Goal: Book appointment/travel/reservation

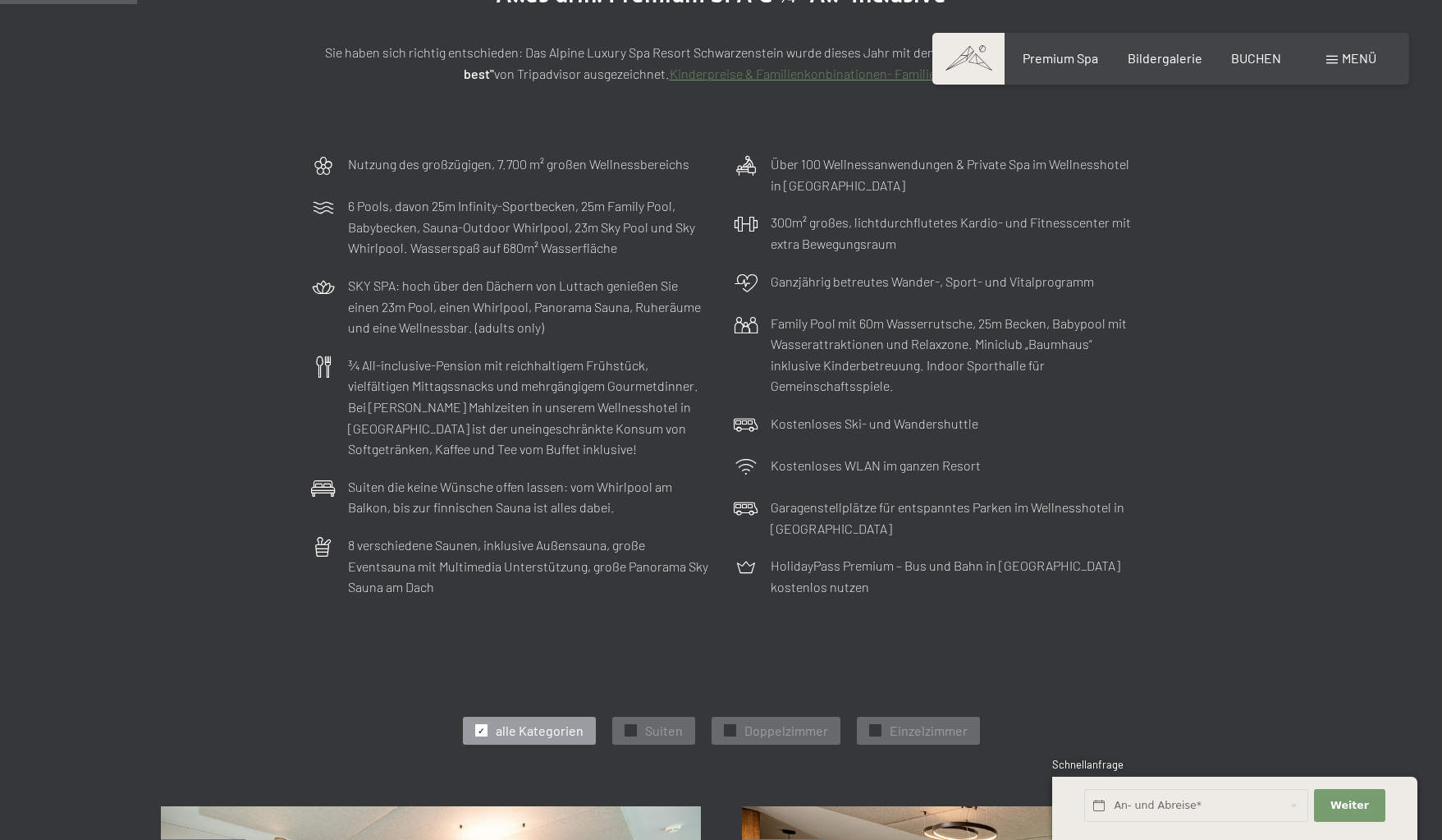
scroll to position [627, 0]
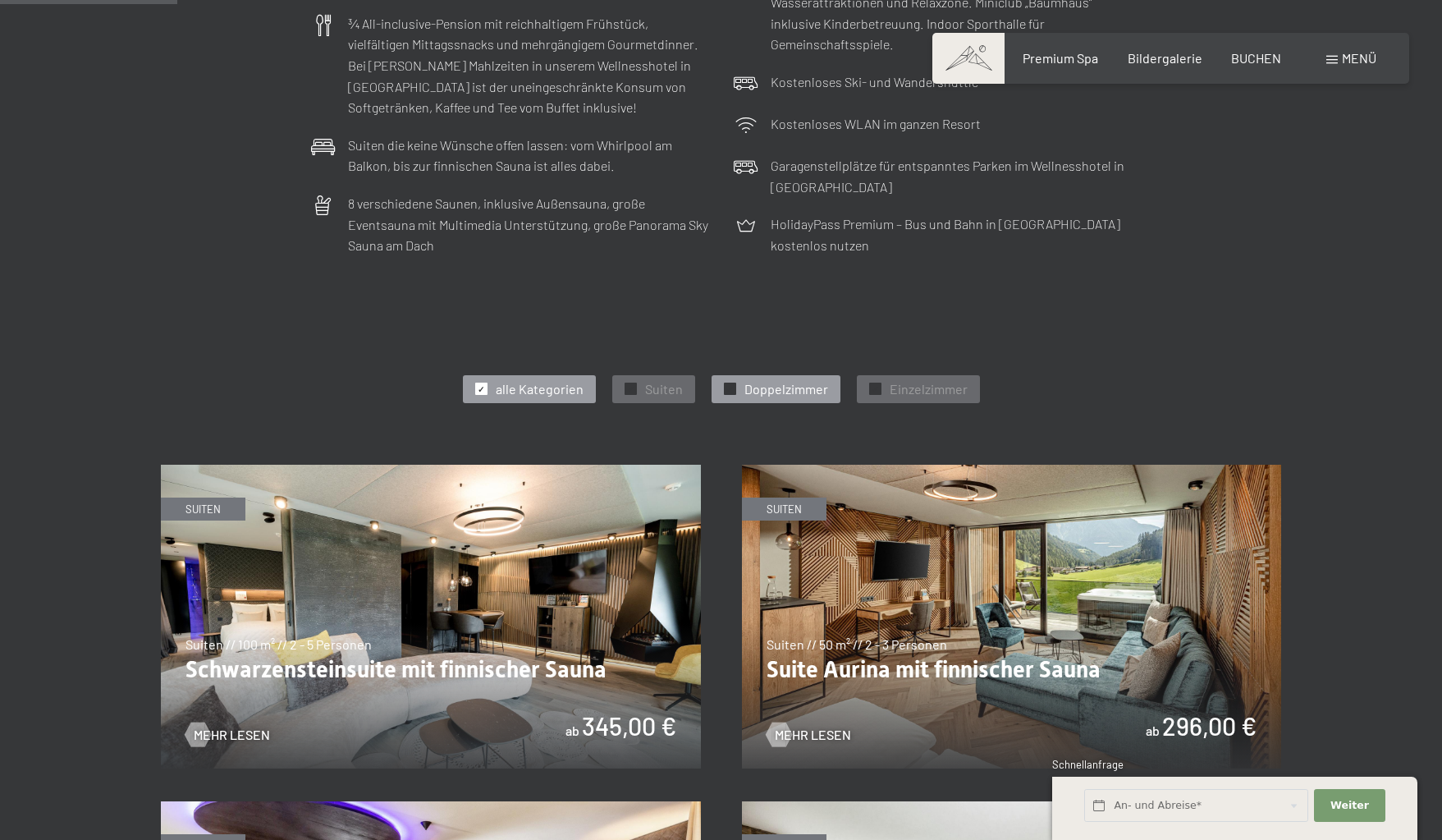
click at [806, 380] on span "Doppelzimmer" at bounding box center [786, 389] width 84 height 18
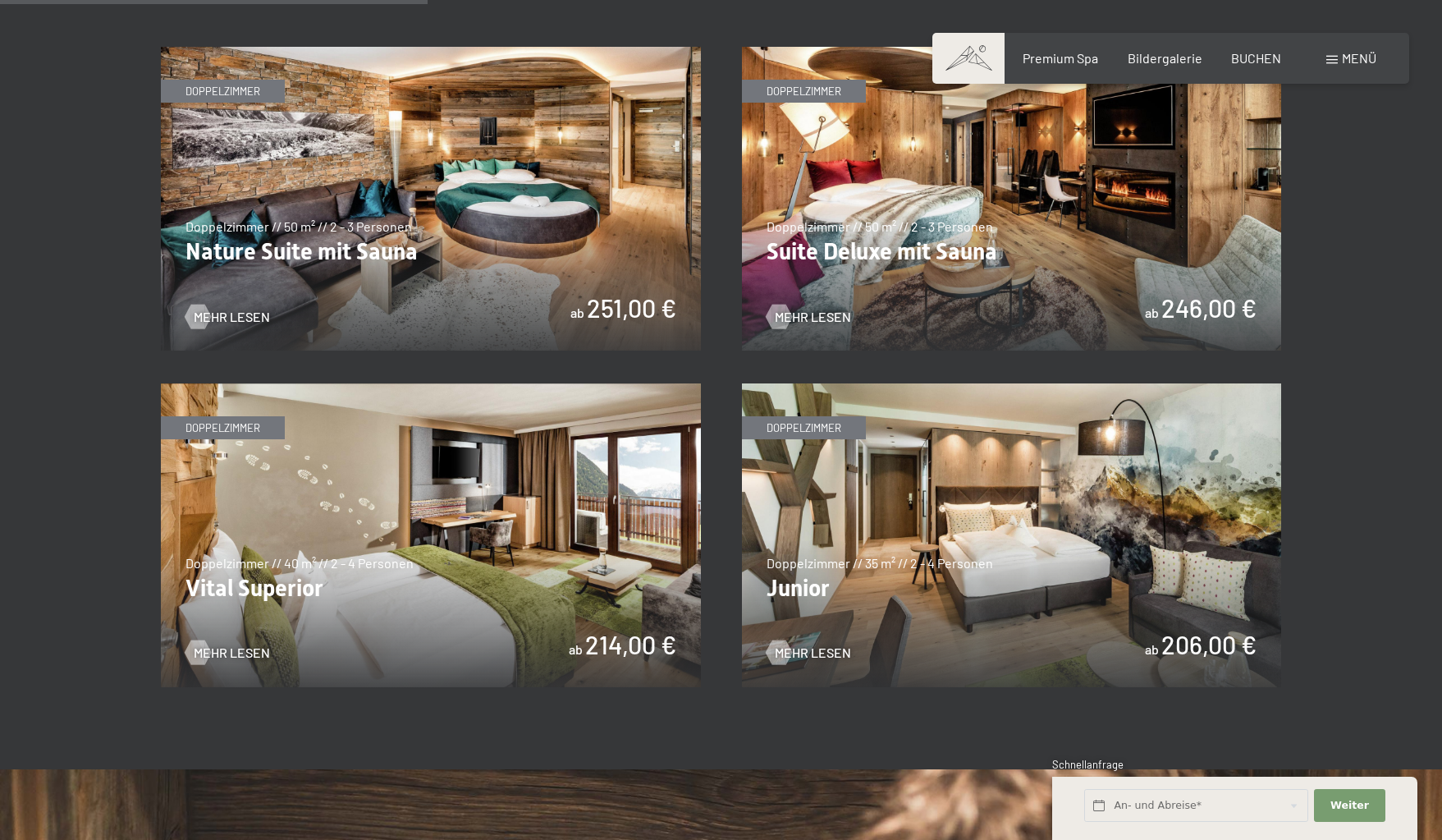
scroll to position [1073, 0]
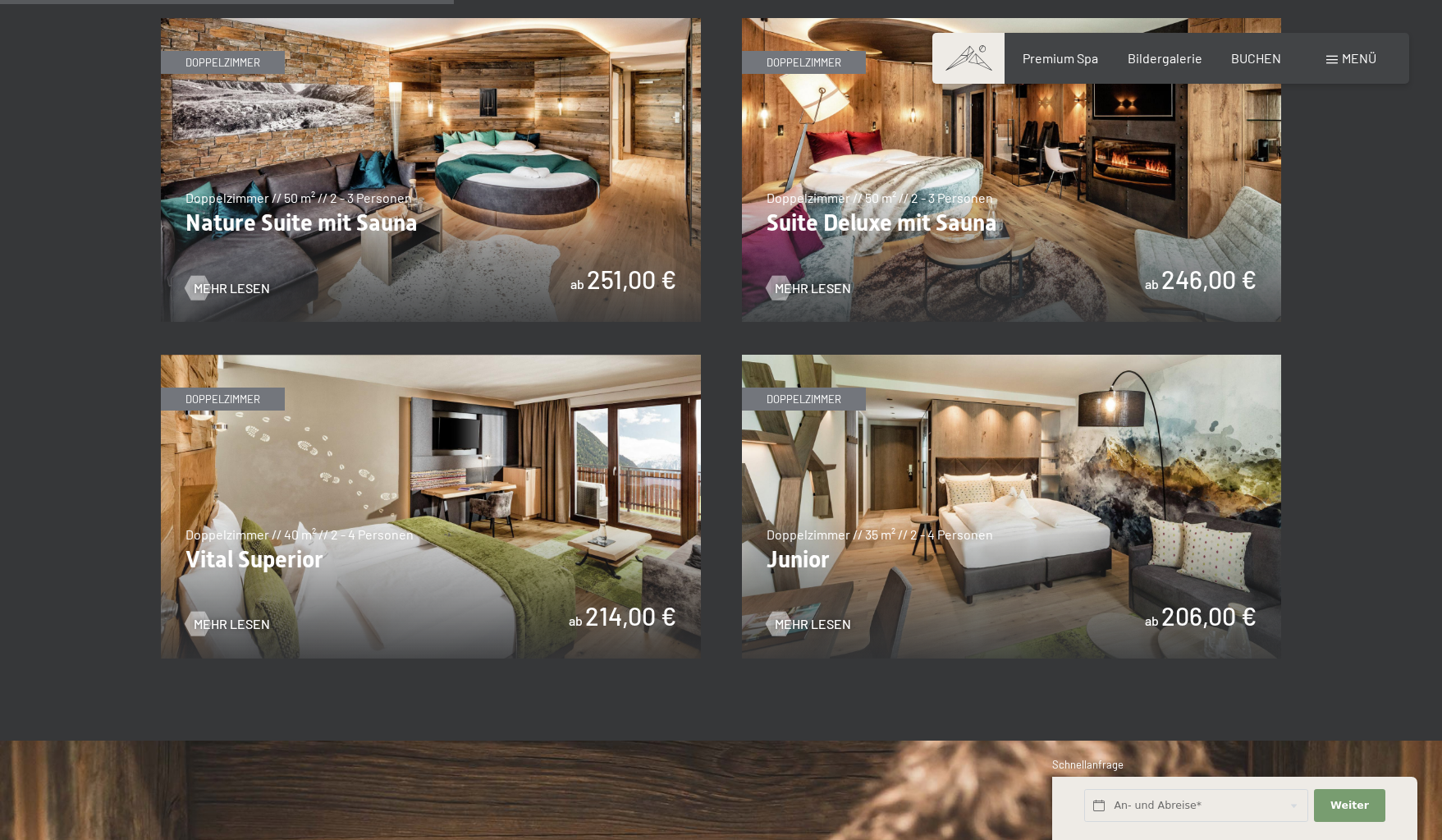
click at [305, 546] on img at bounding box center [430, 506] width 540 height 304
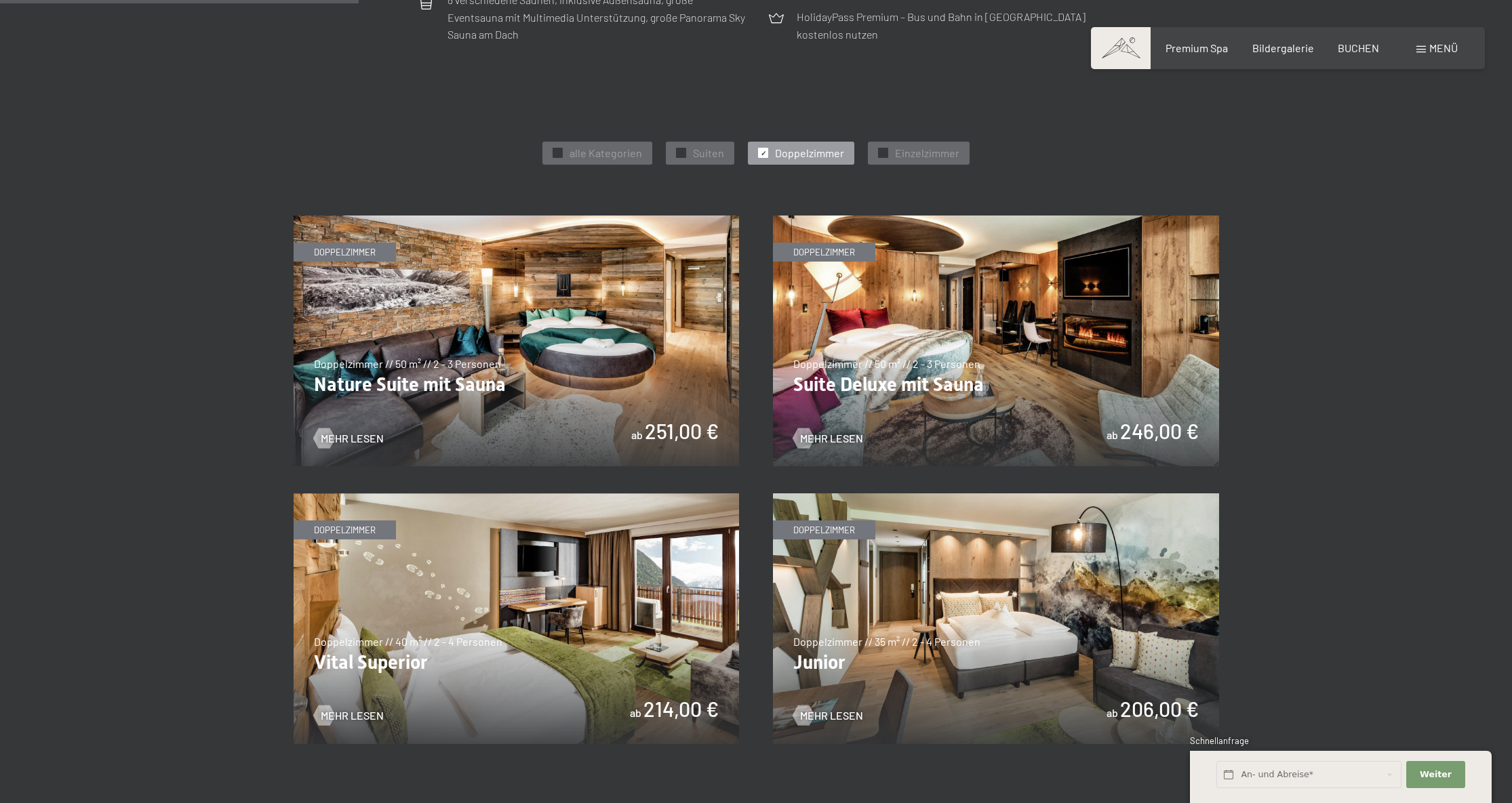
scroll to position [686, 0]
click at [635, 385] on img at bounding box center [516, 341] width 446 height 251
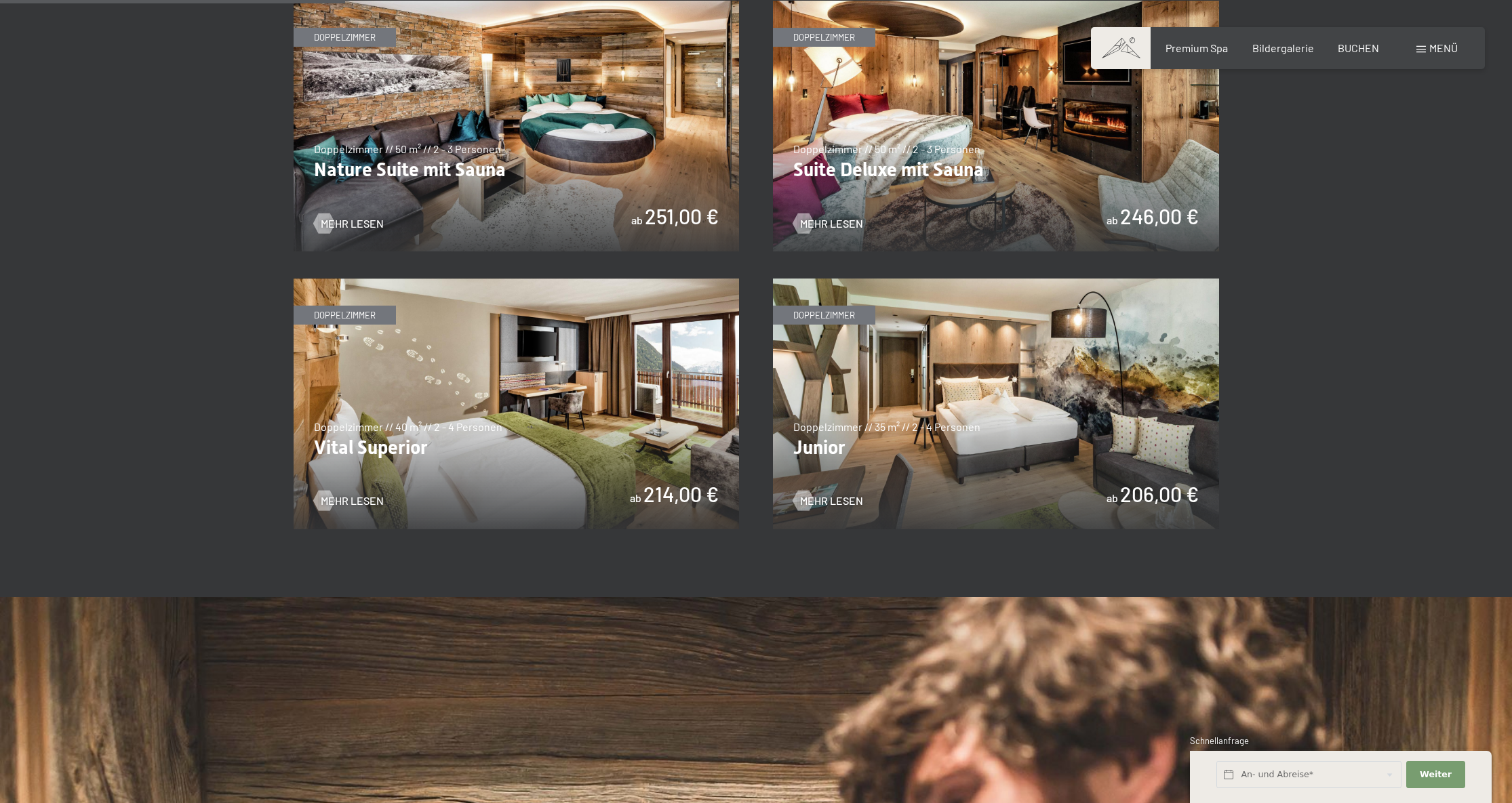
scroll to position [388, 0]
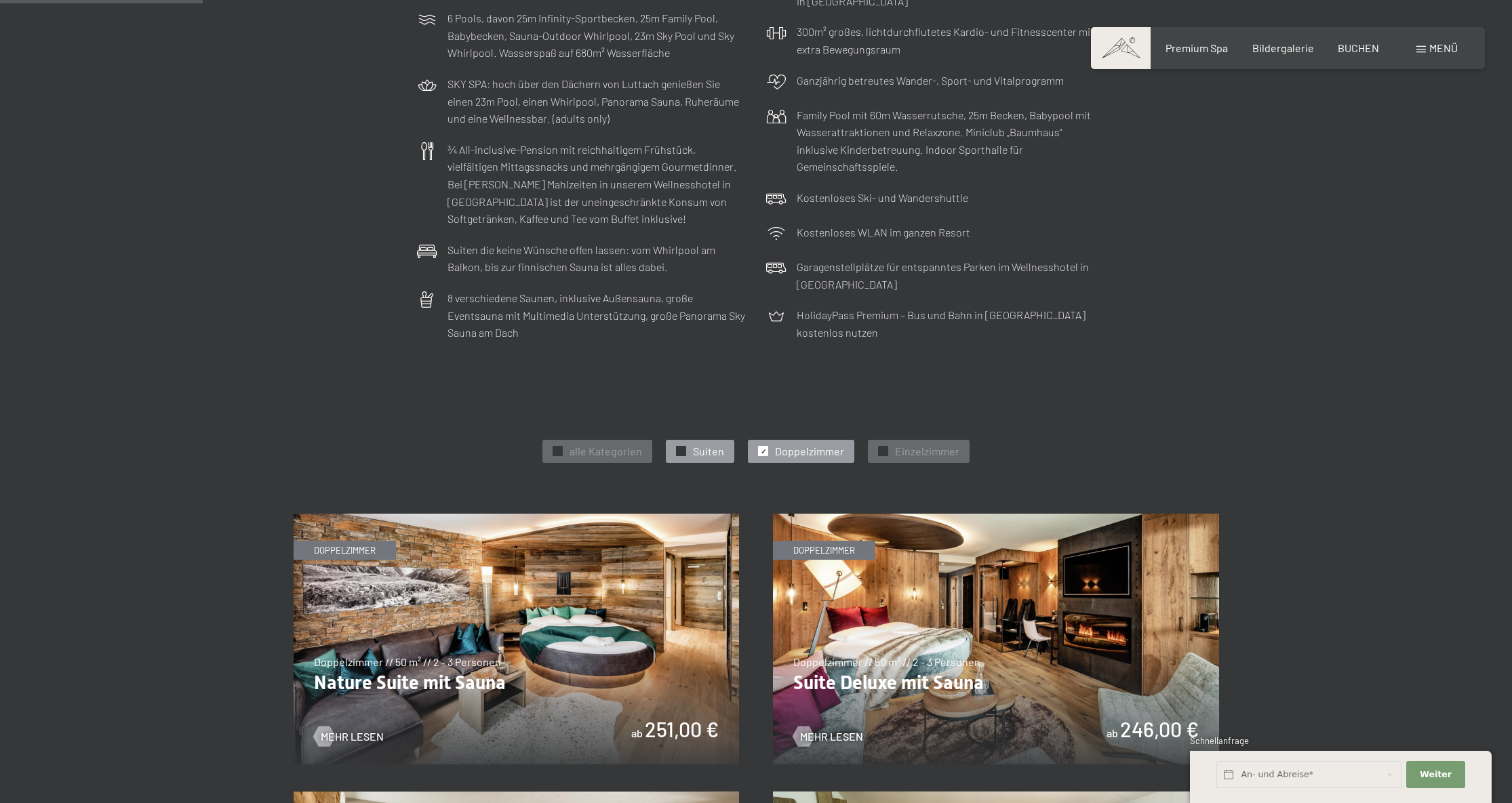
click at [692, 455] on div "✓ Suiten" at bounding box center [700, 452] width 69 height 23
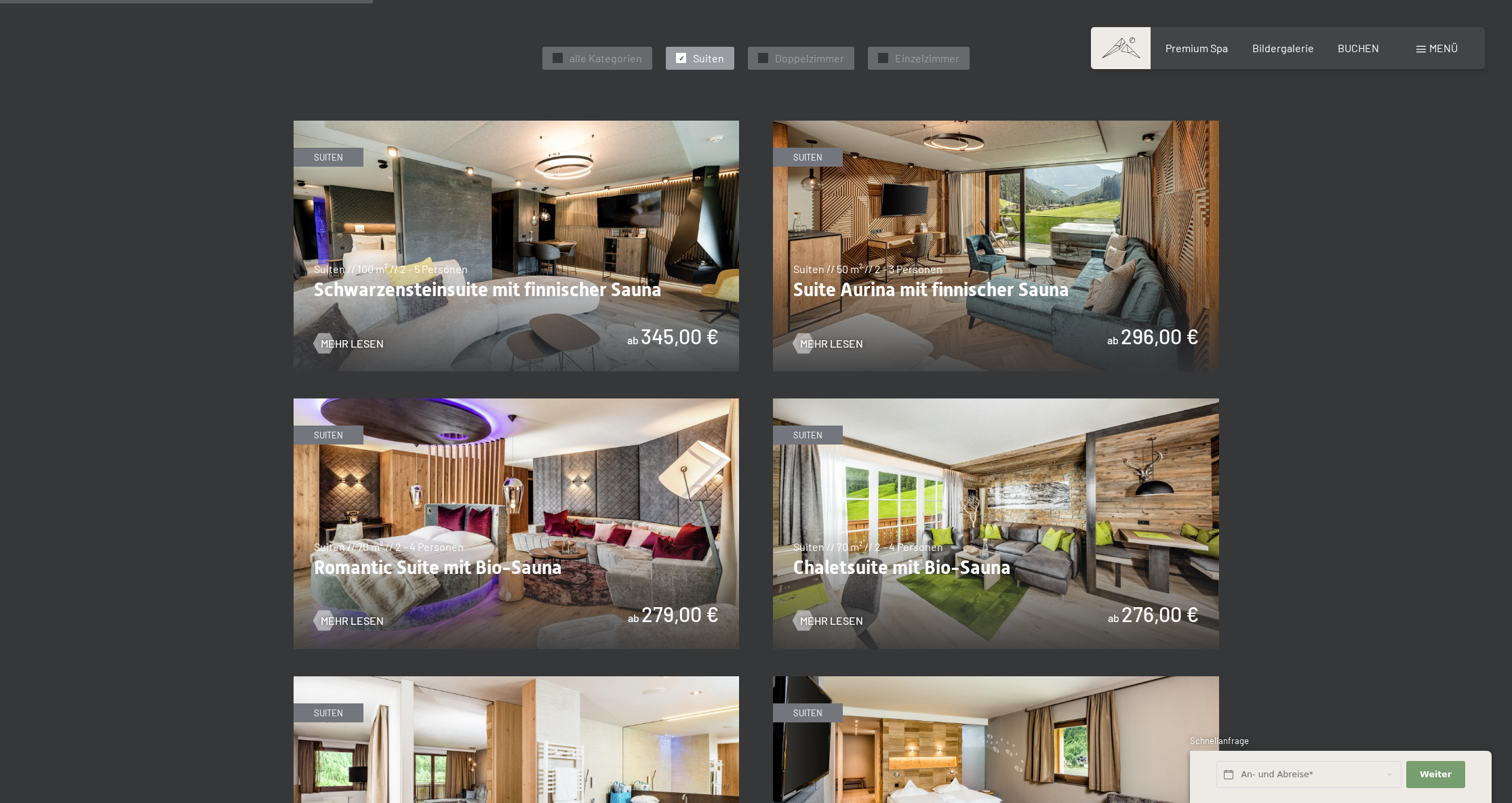
scroll to position [782, 0]
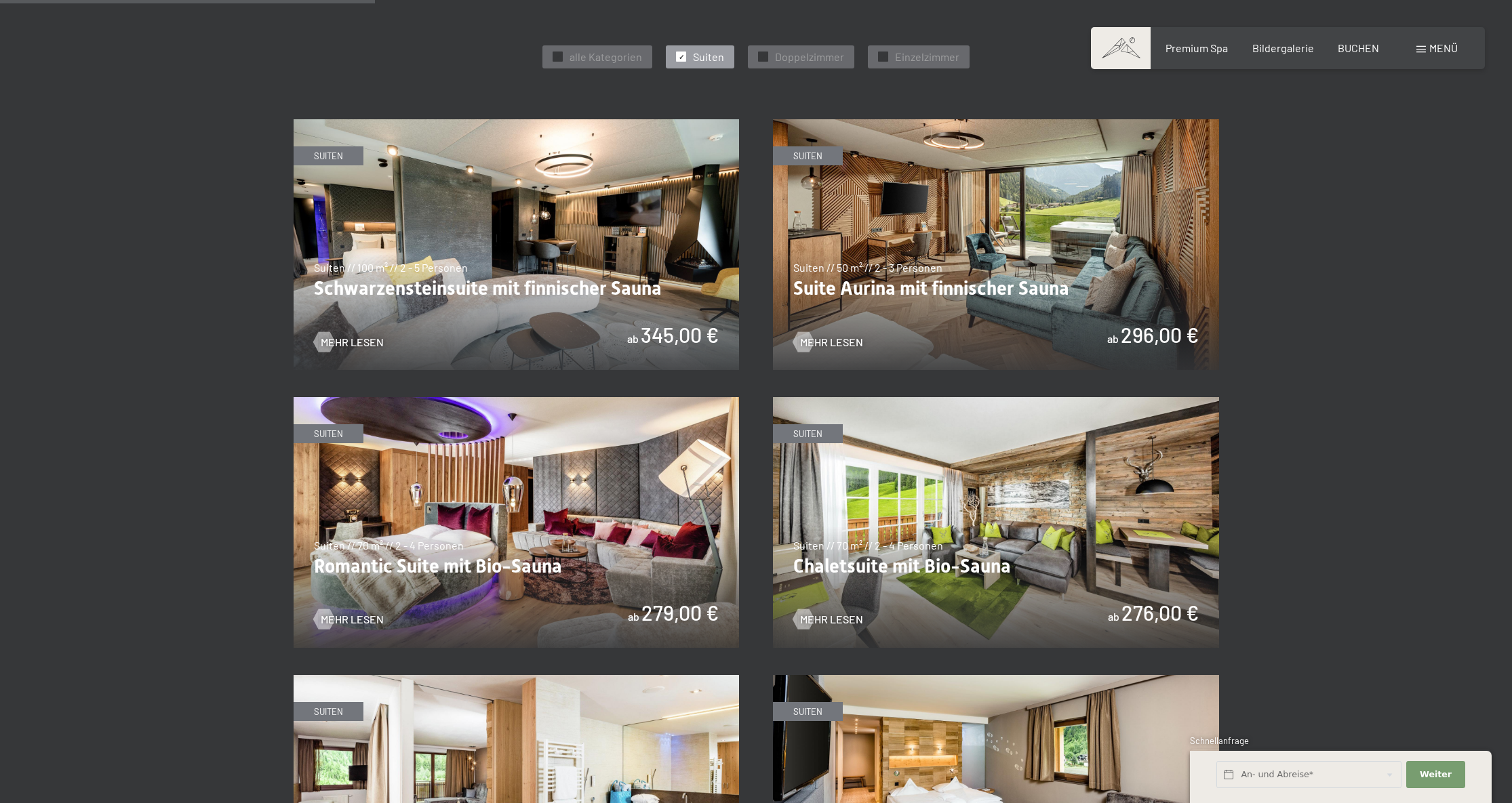
click at [607, 243] on img at bounding box center [516, 245] width 446 height 251
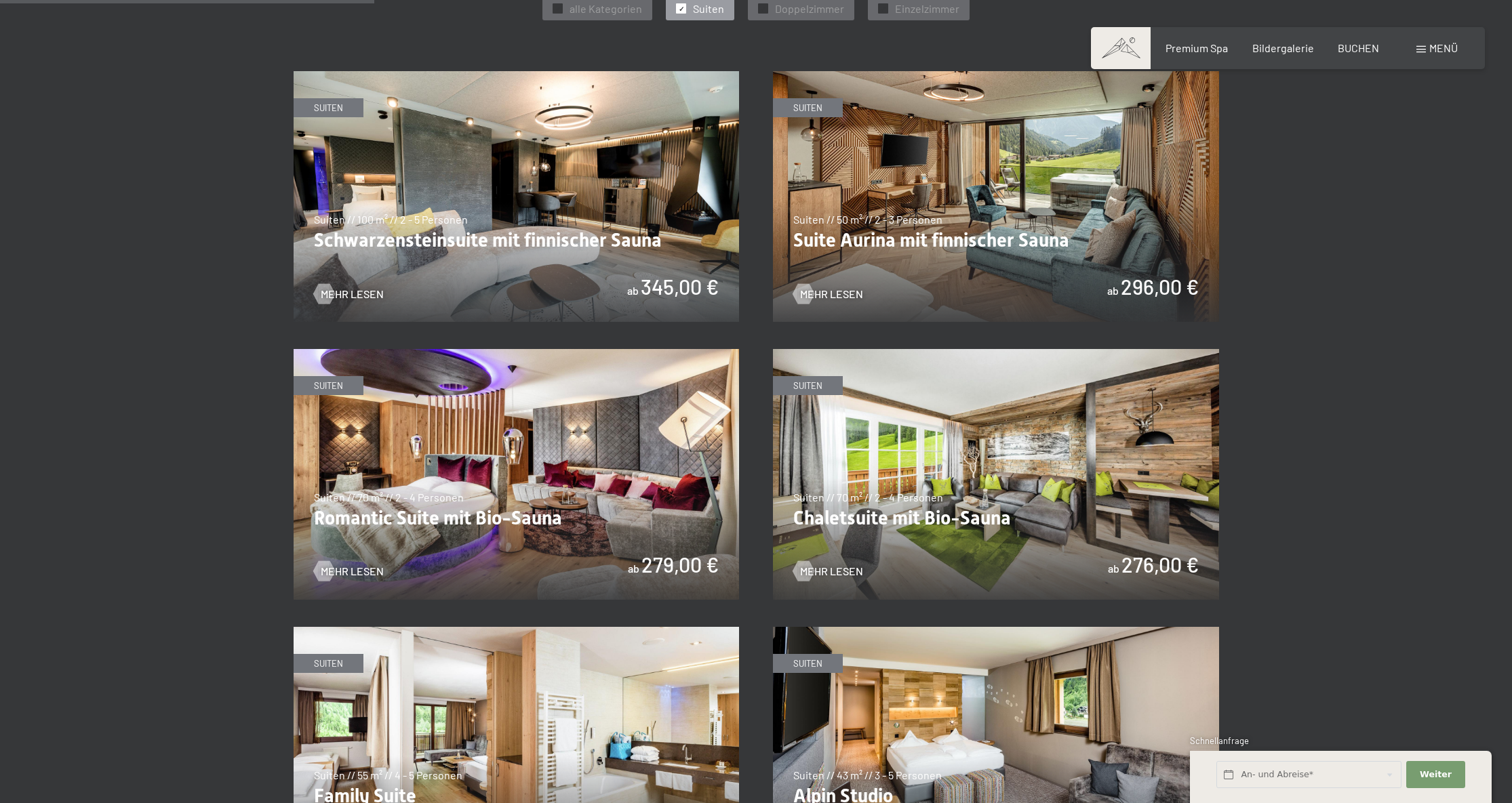
scroll to position [769, 0]
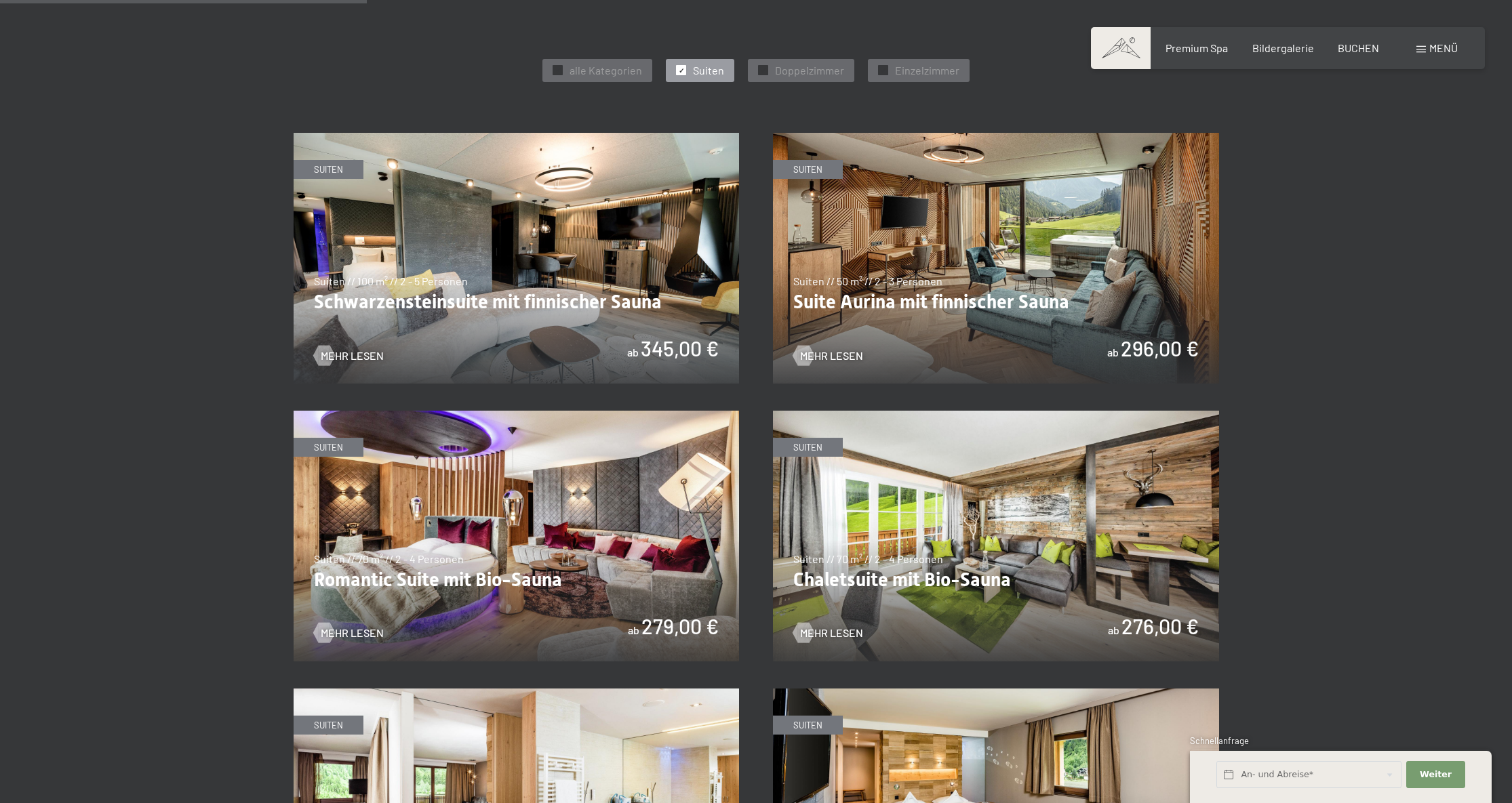
click at [907, 225] on img at bounding box center [996, 258] width 446 height 251
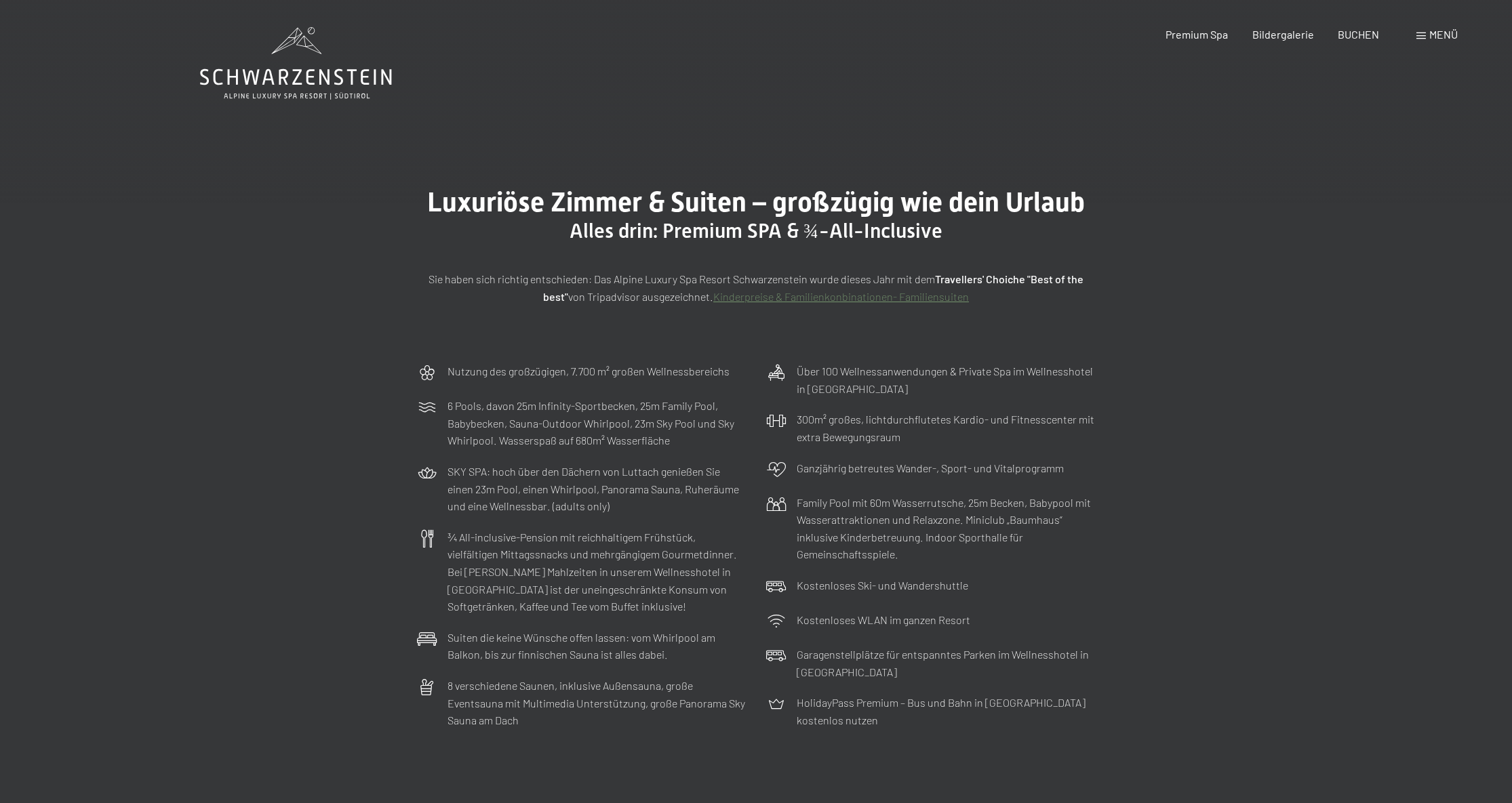
scroll to position [0, 0]
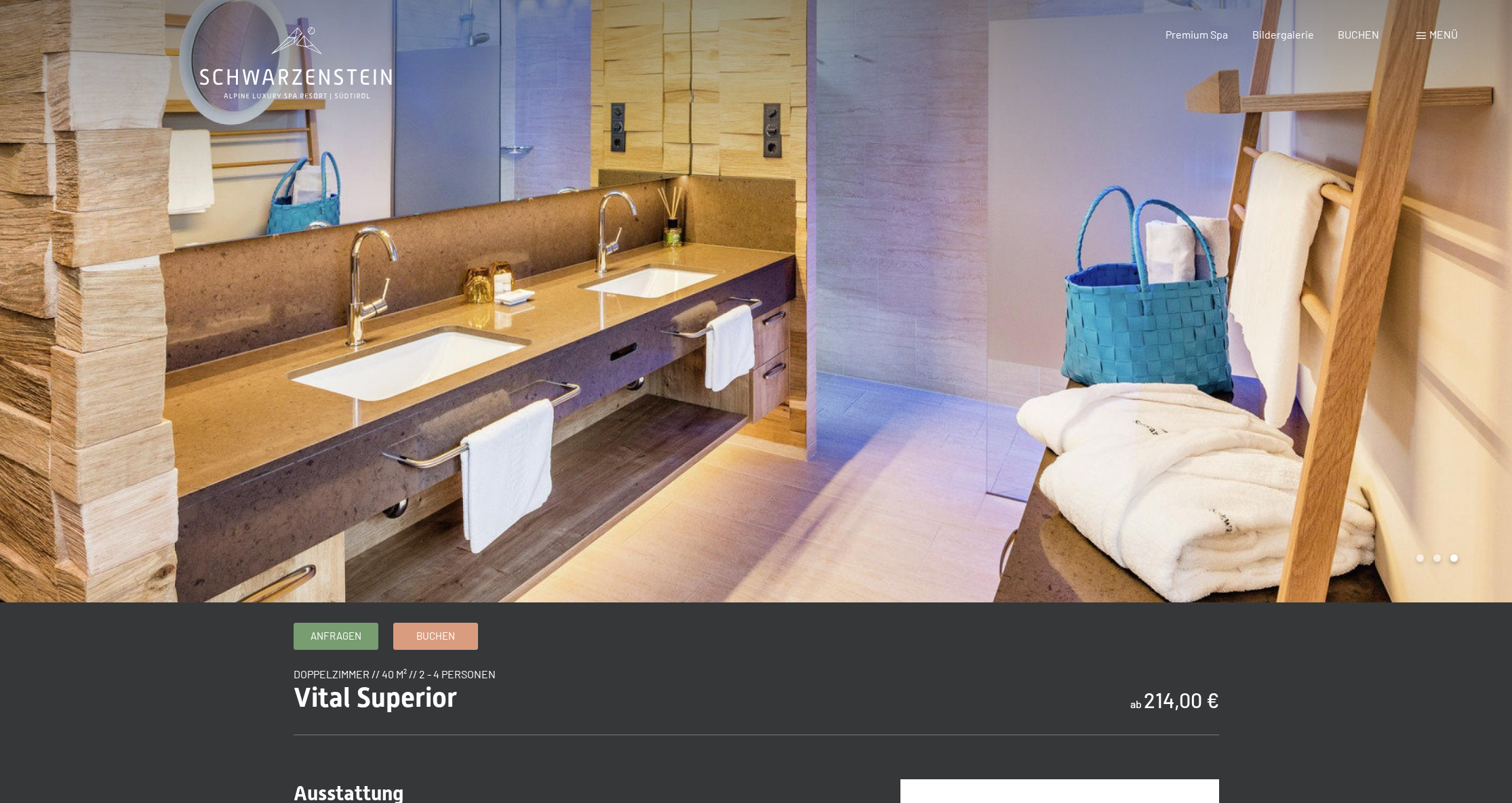
click at [670, 326] on div at bounding box center [378, 301] width 756 height 602
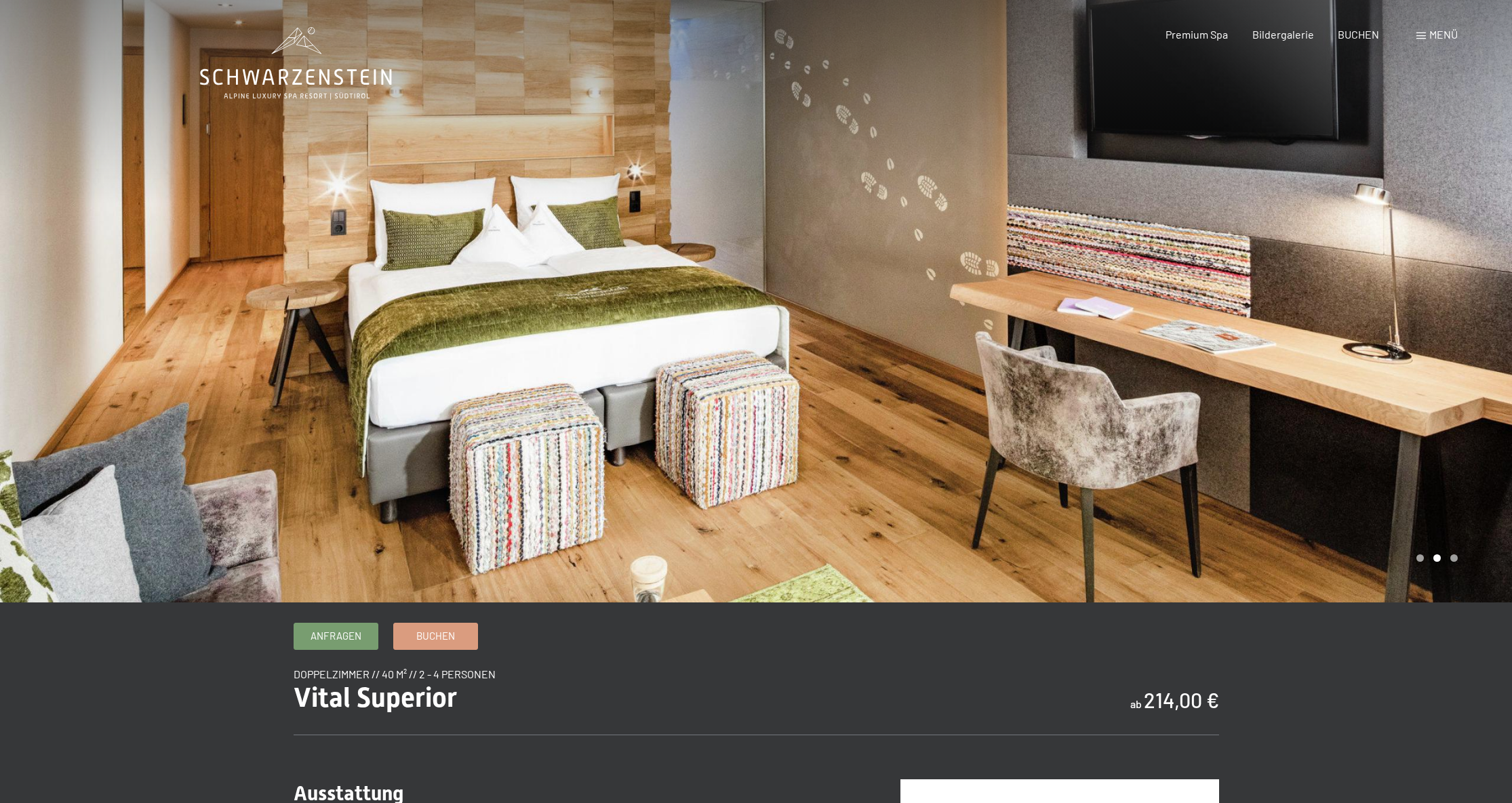
click at [1191, 355] on div at bounding box center [1134, 301] width 756 height 602
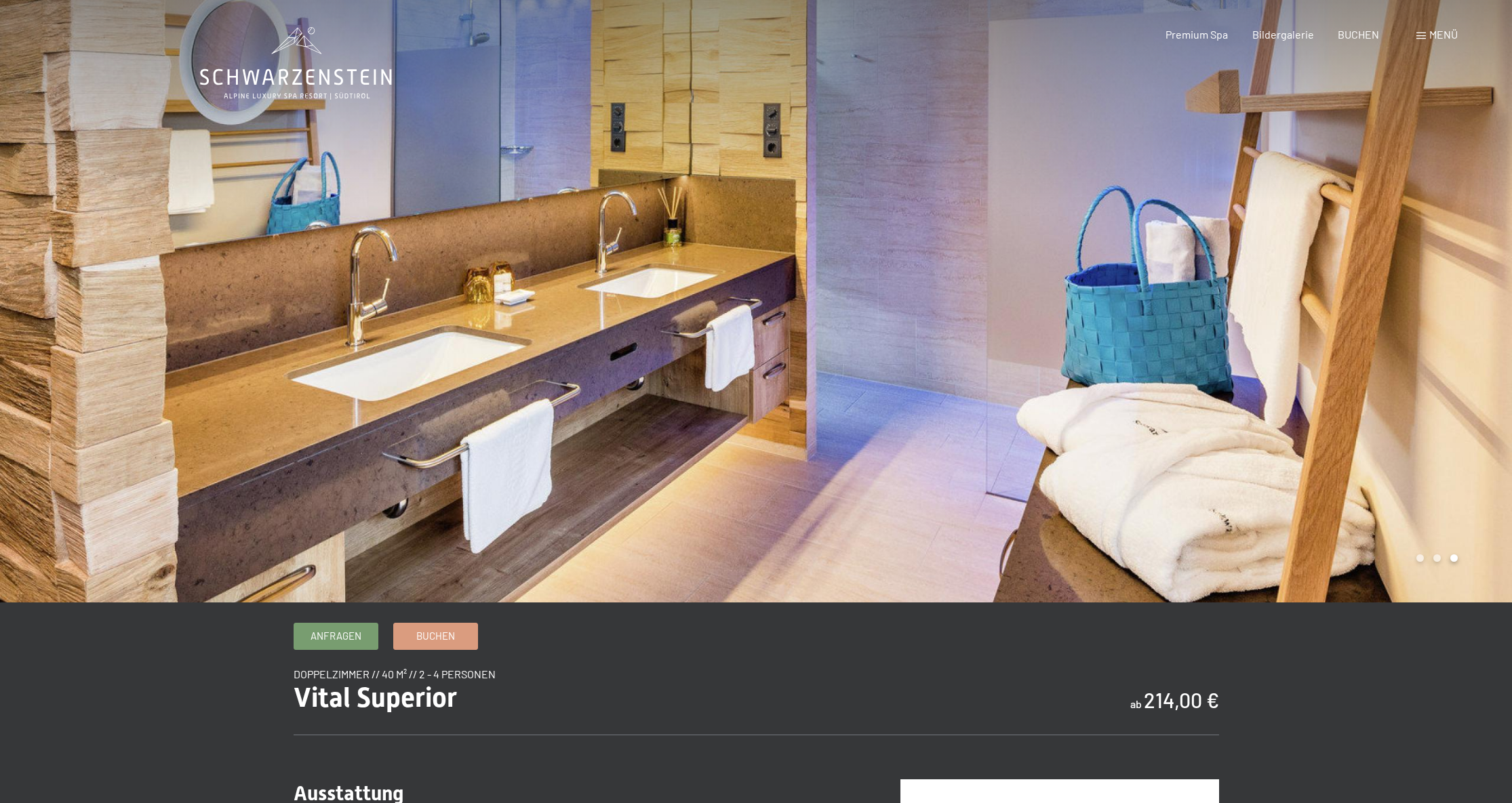
click at [1191, 342] on div at bounding box center [1134, 301] width 756 height 602
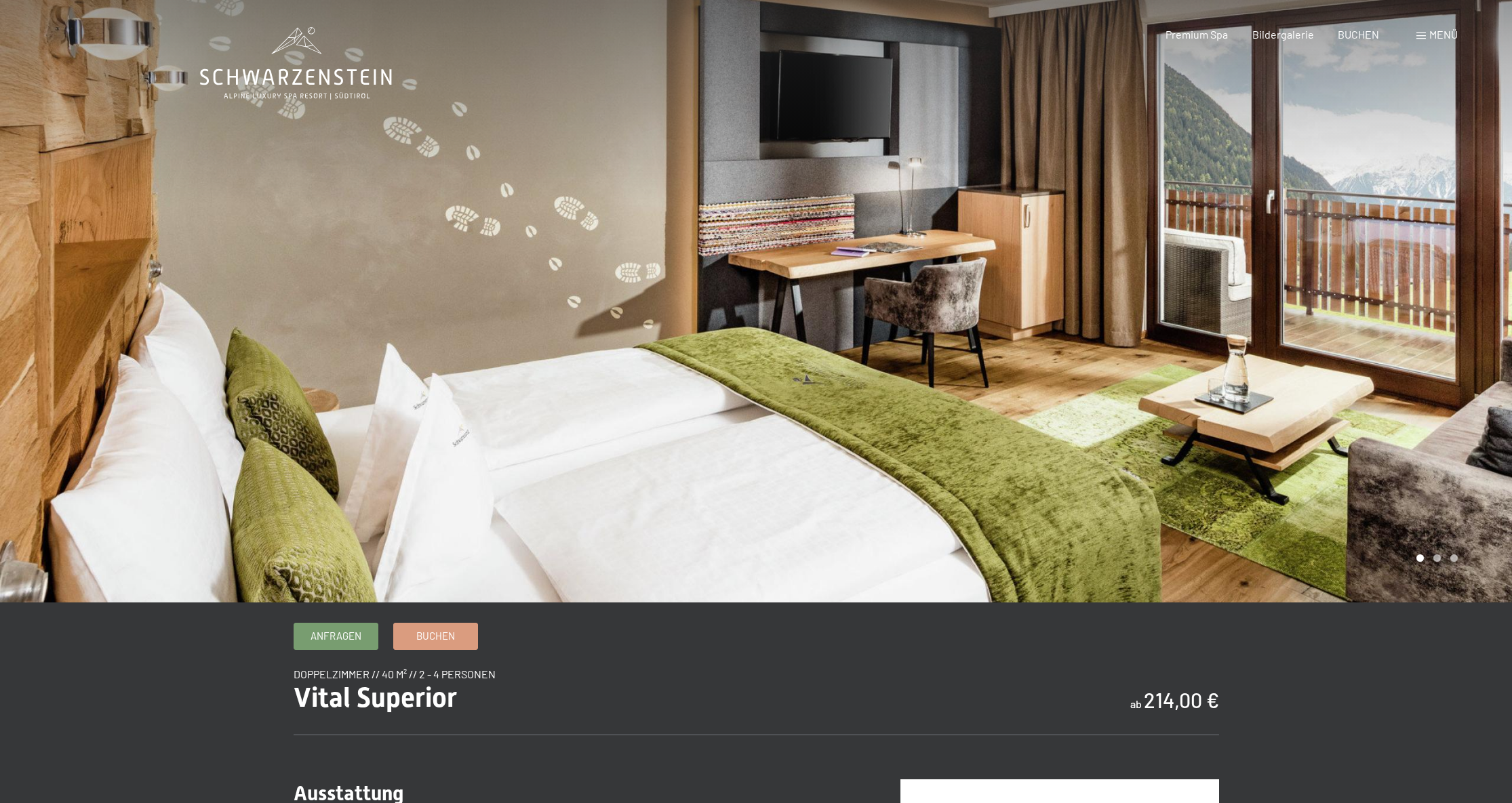
click at [1191, 376] on div at bounding box center [1134, 301] width 756 height 602
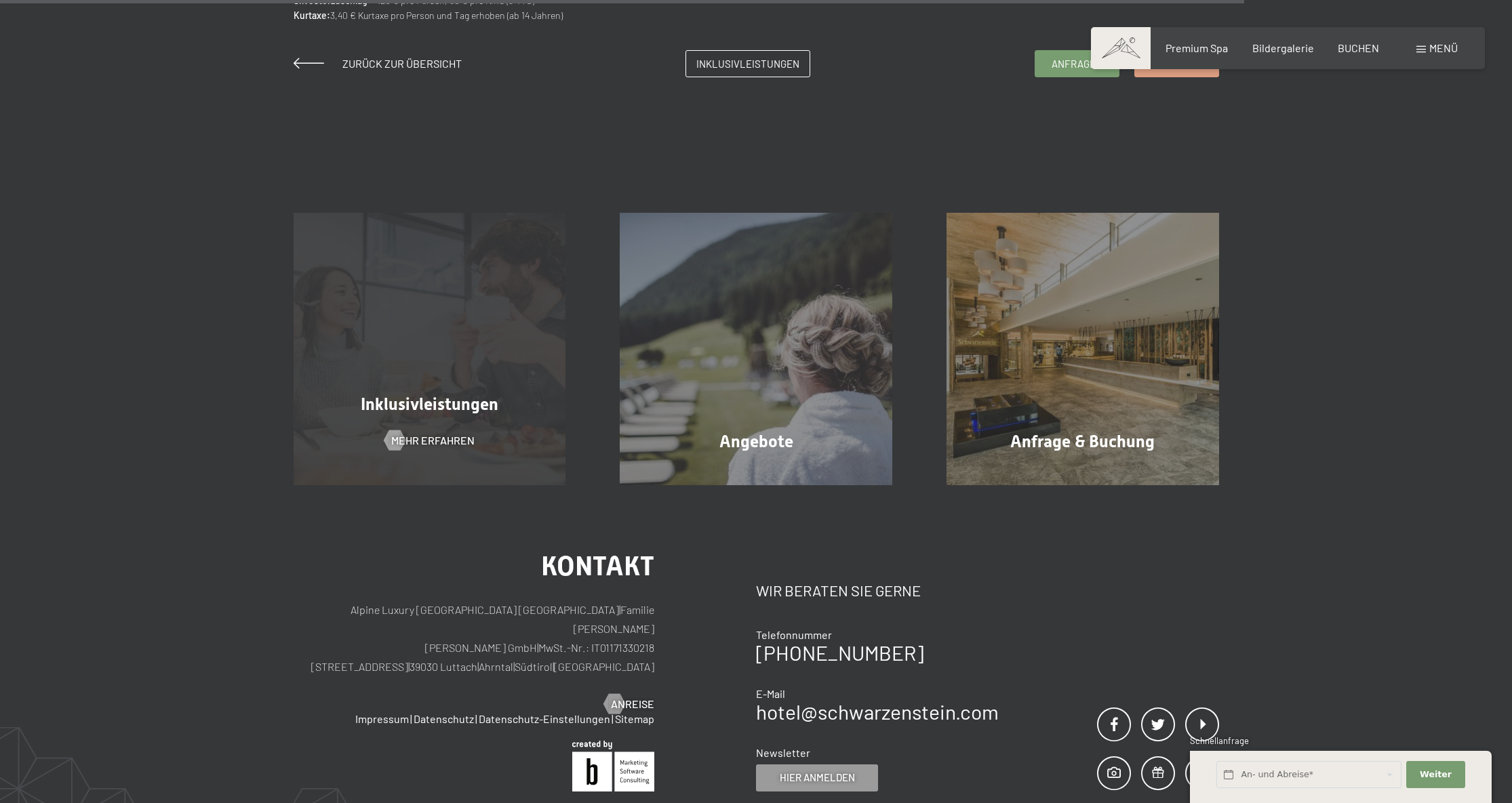
scroll to position [1427, 0]
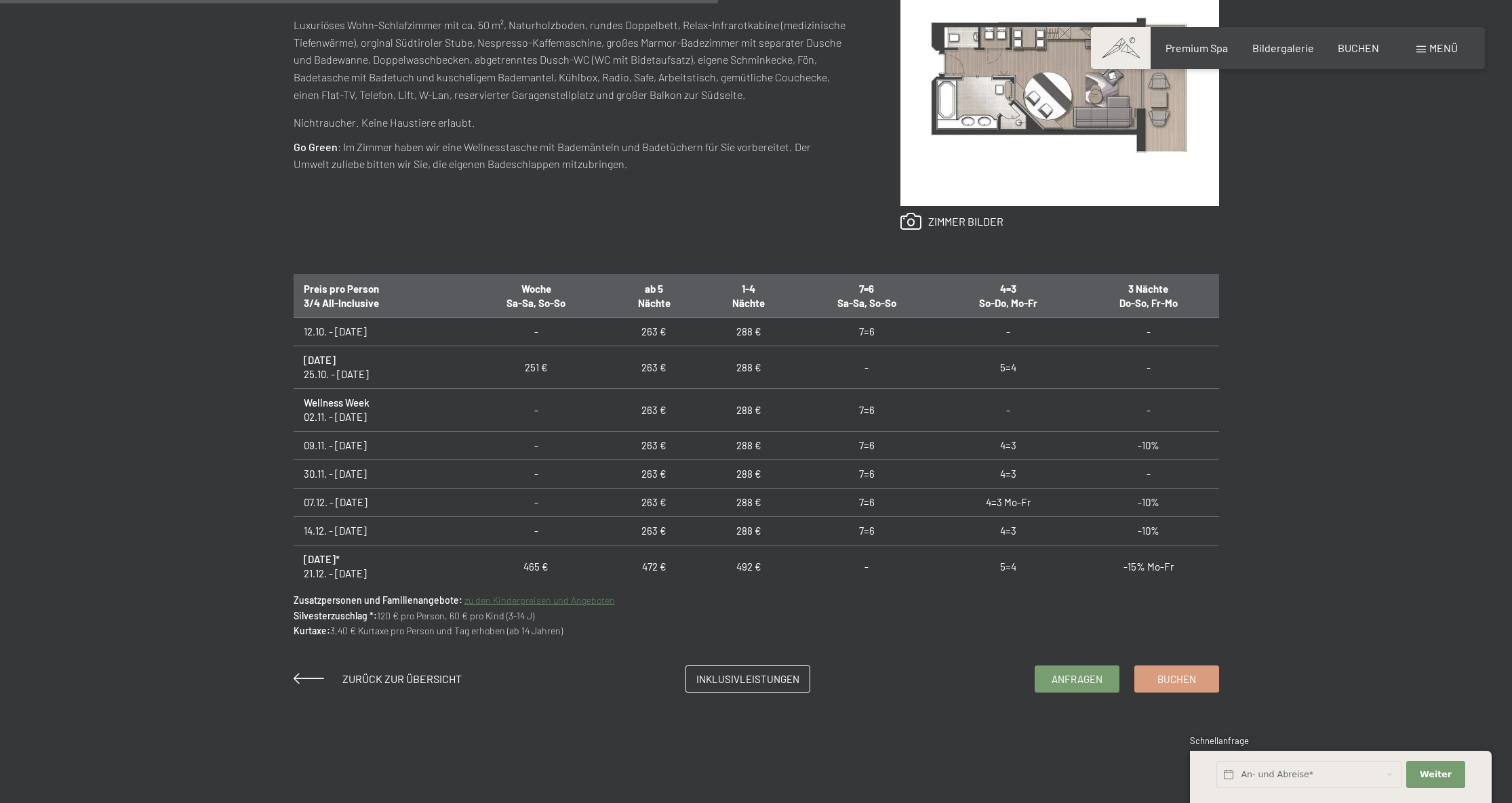
scroll to position [790, 0]
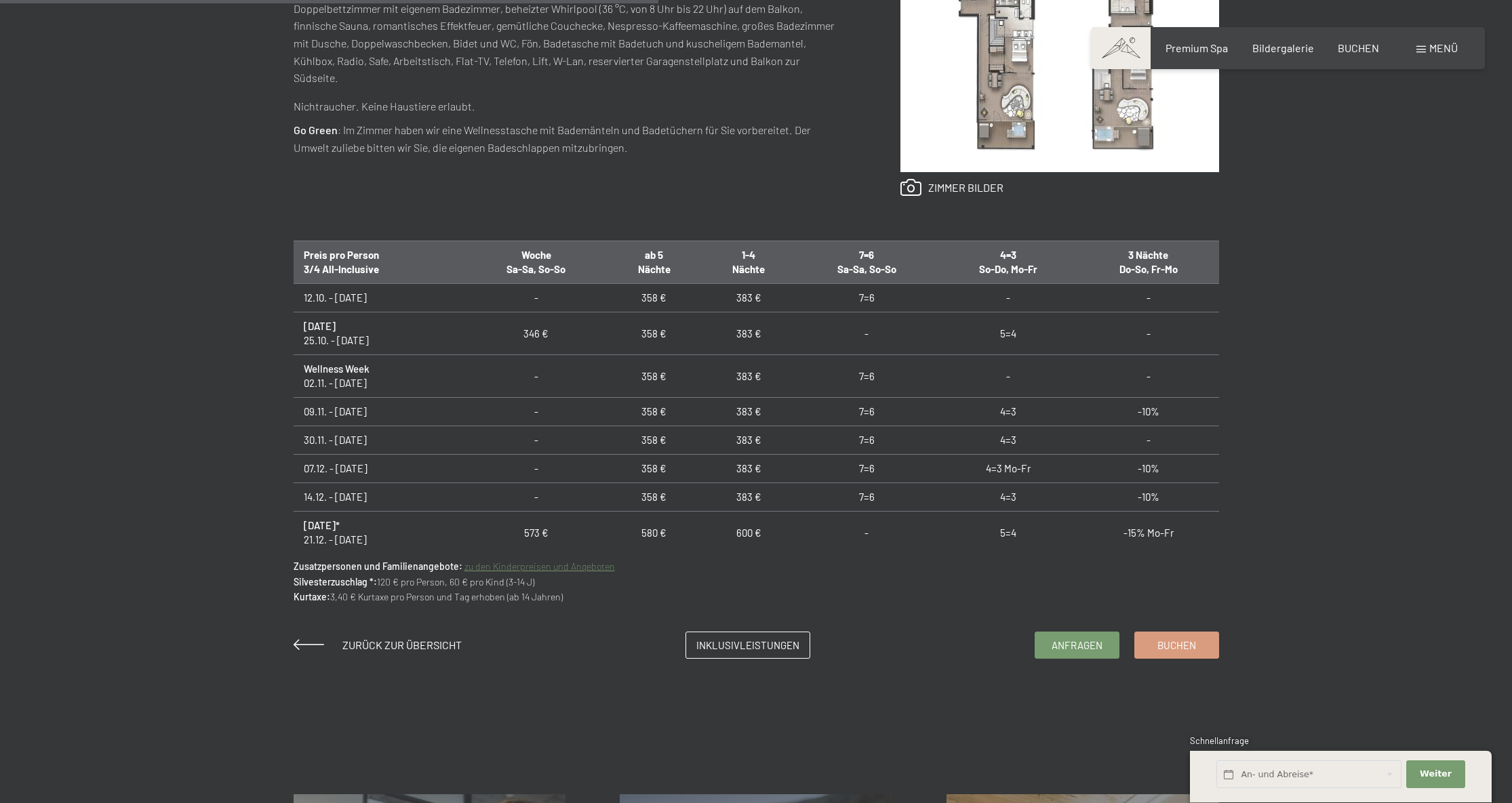
scroll to position [676, 0]
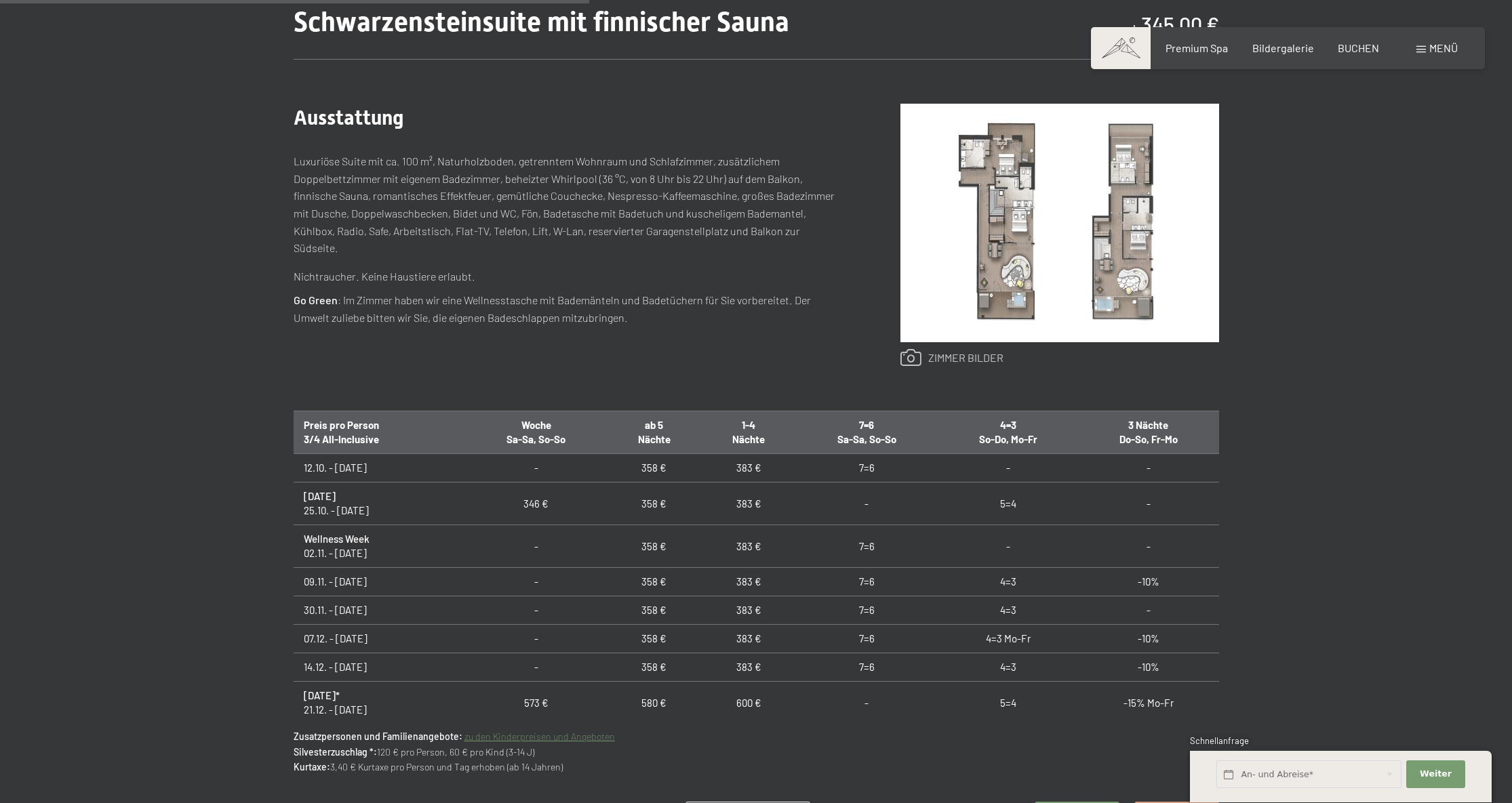
click at [942, 357] on link at bounding box center [952, 358] width 103 height 18
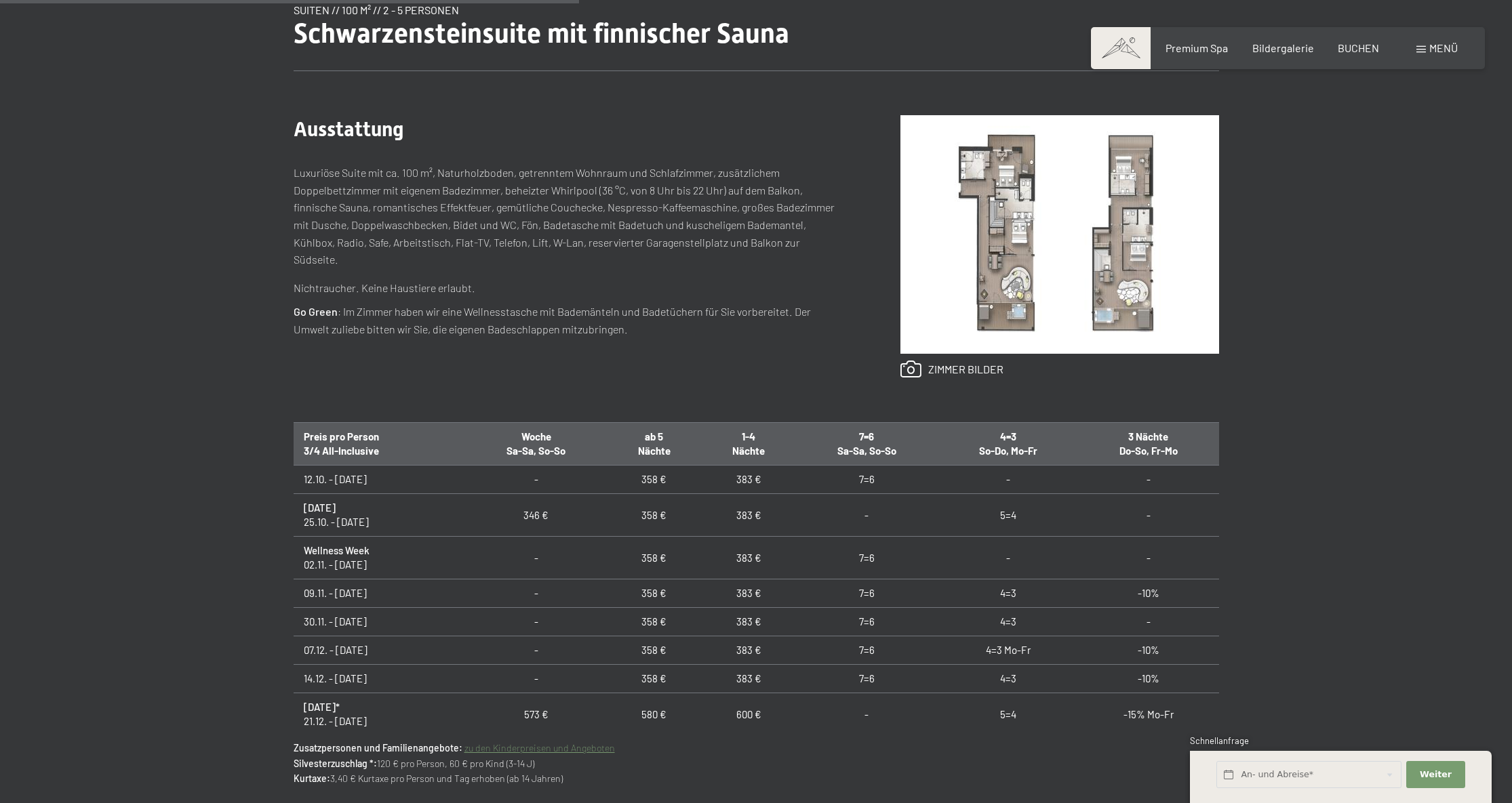
scroll to position [0, 0]
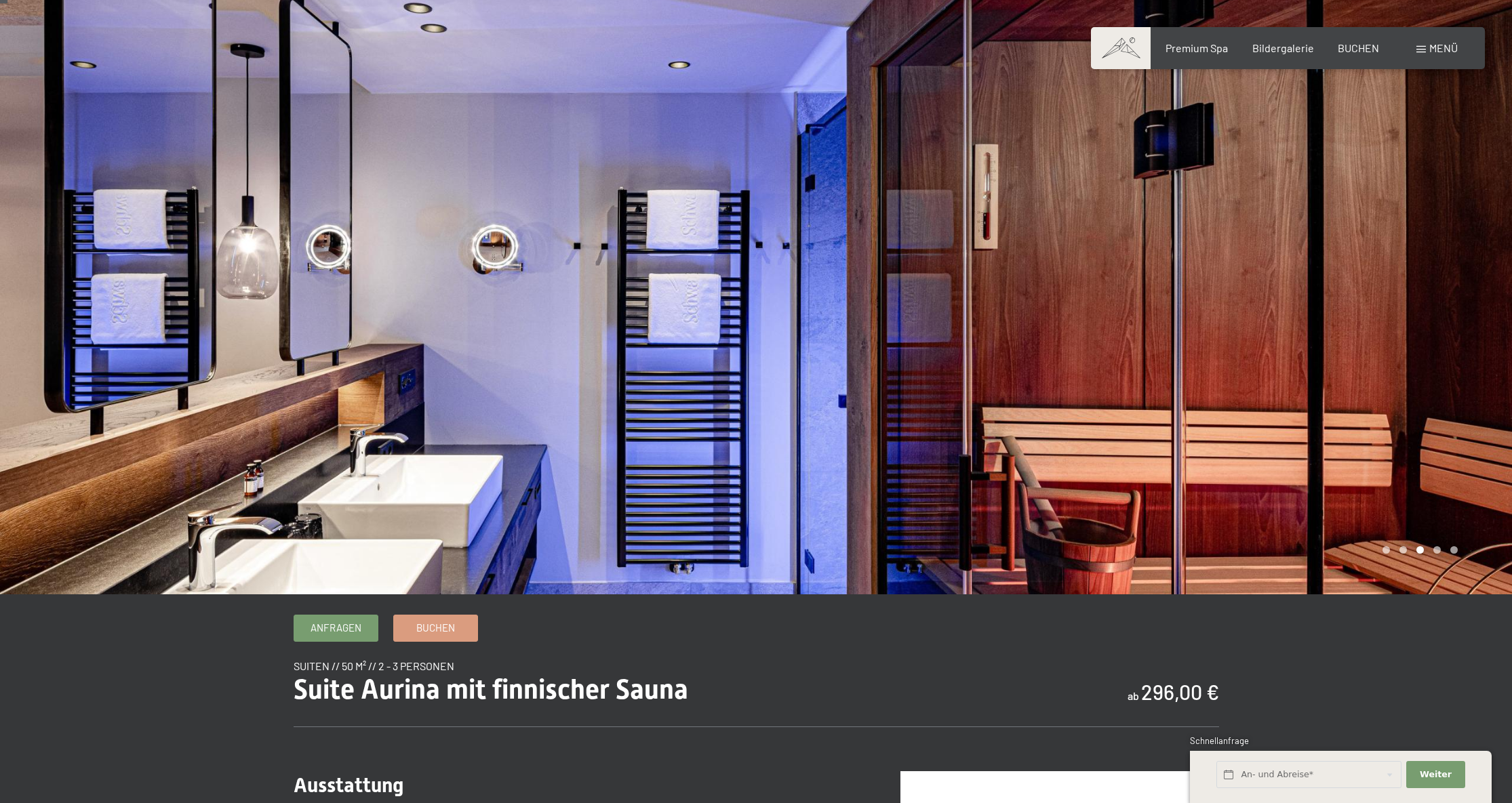
scroll to position [9, 0]
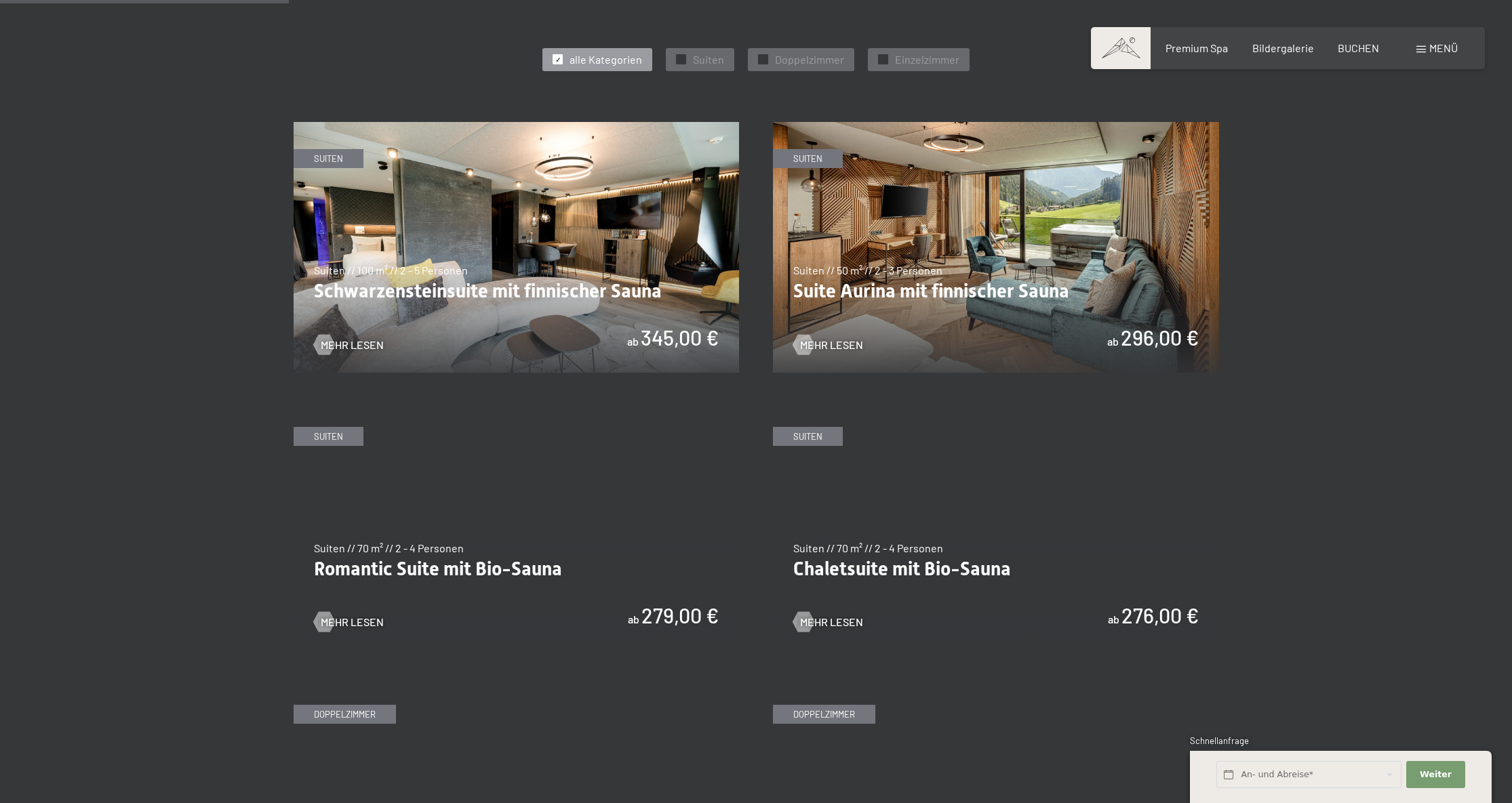
scroll to position [936, 0]
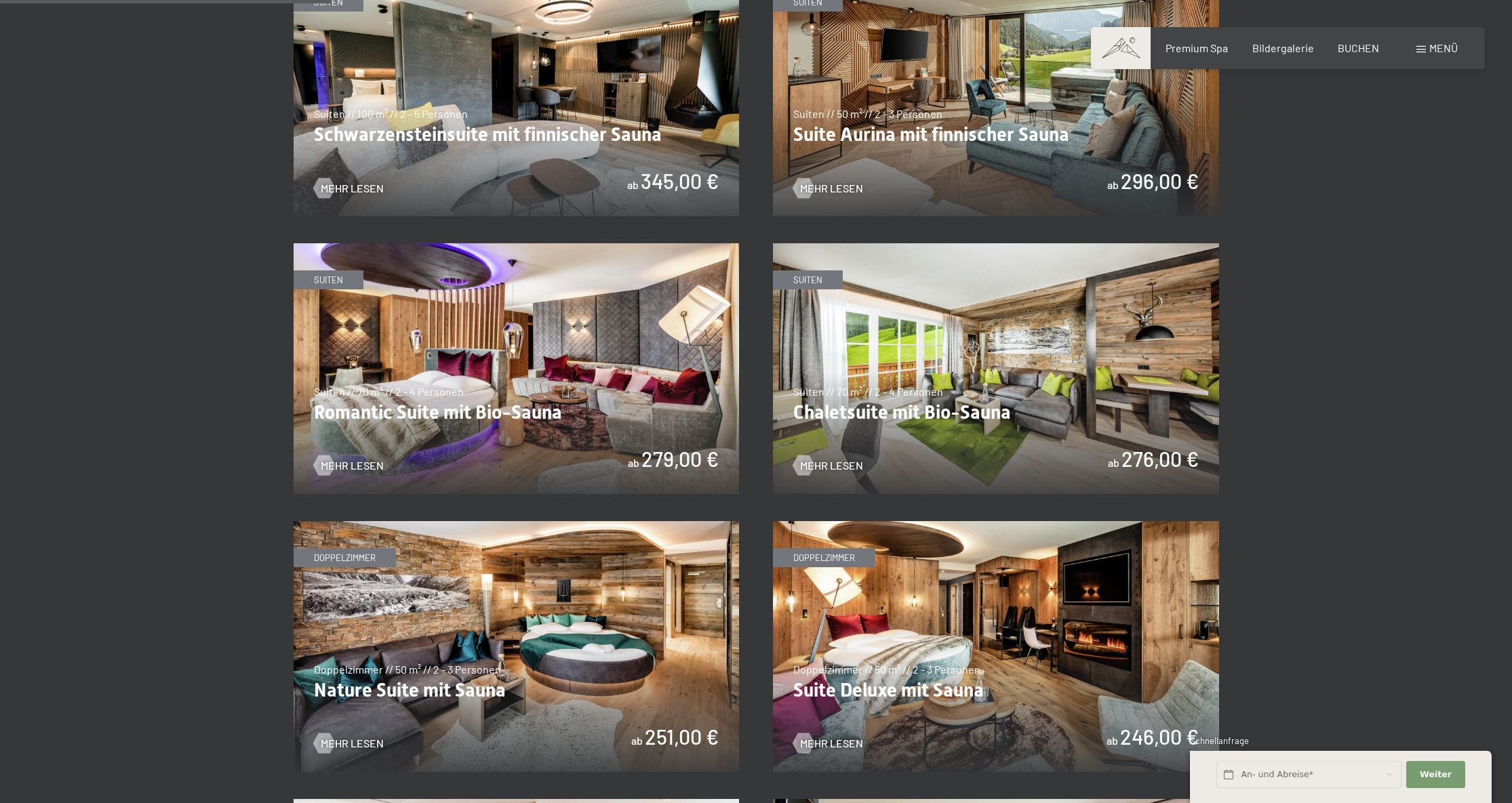
click at [1000, 384] on img at bounding box center [996, 368] width 446 height 251
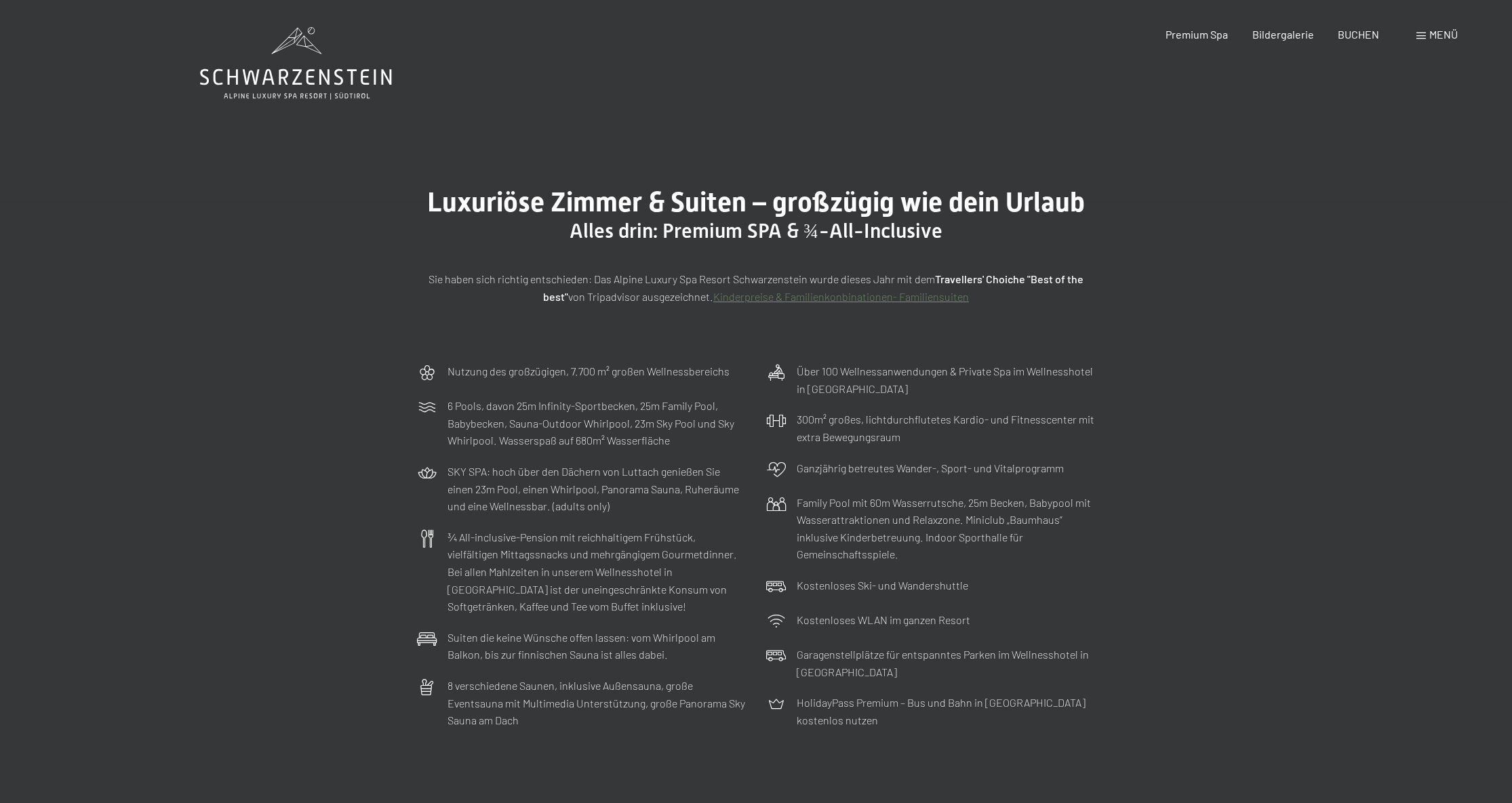
scroll to position [0, 0]
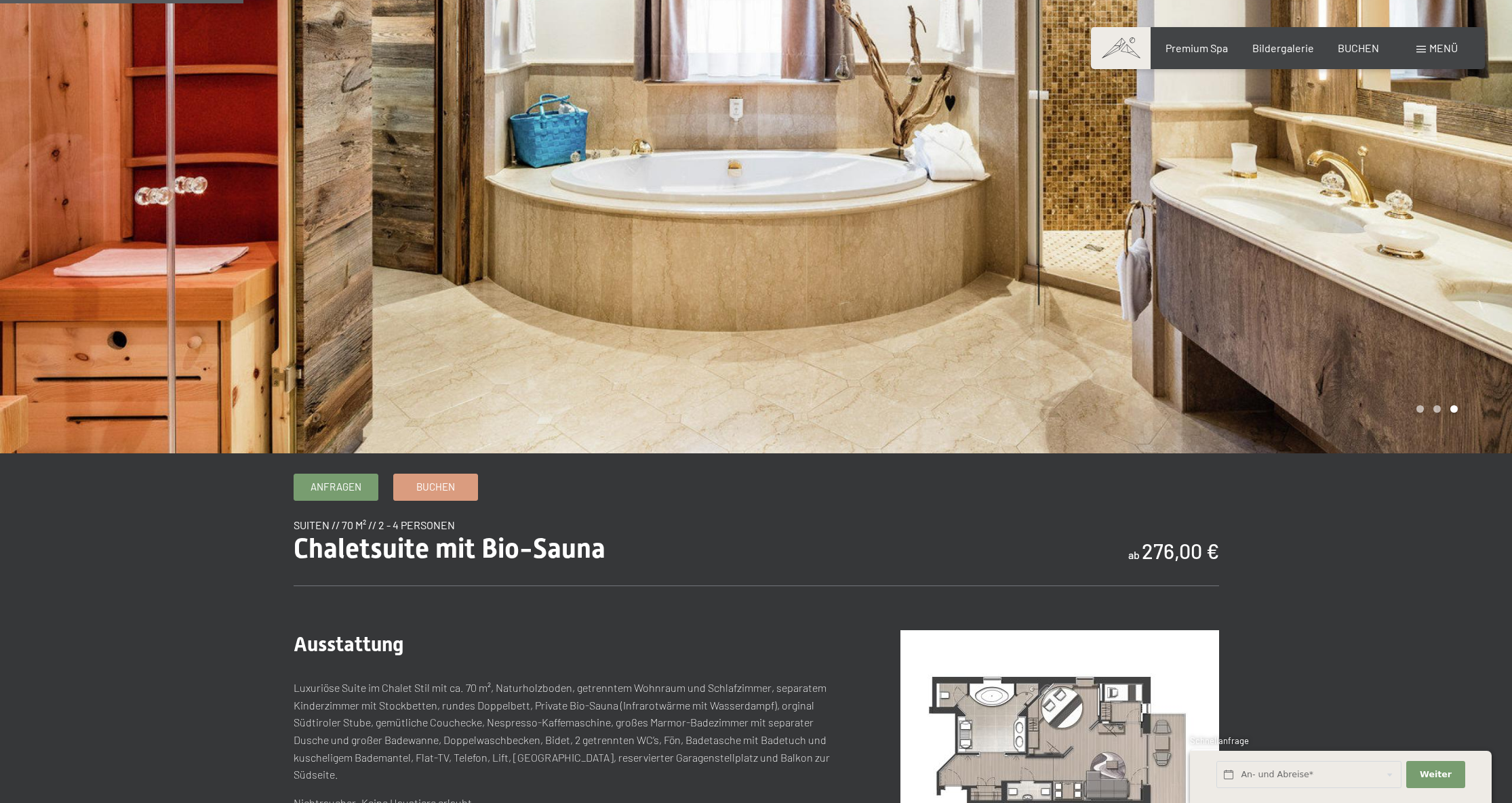
scroll to position [355, 0]
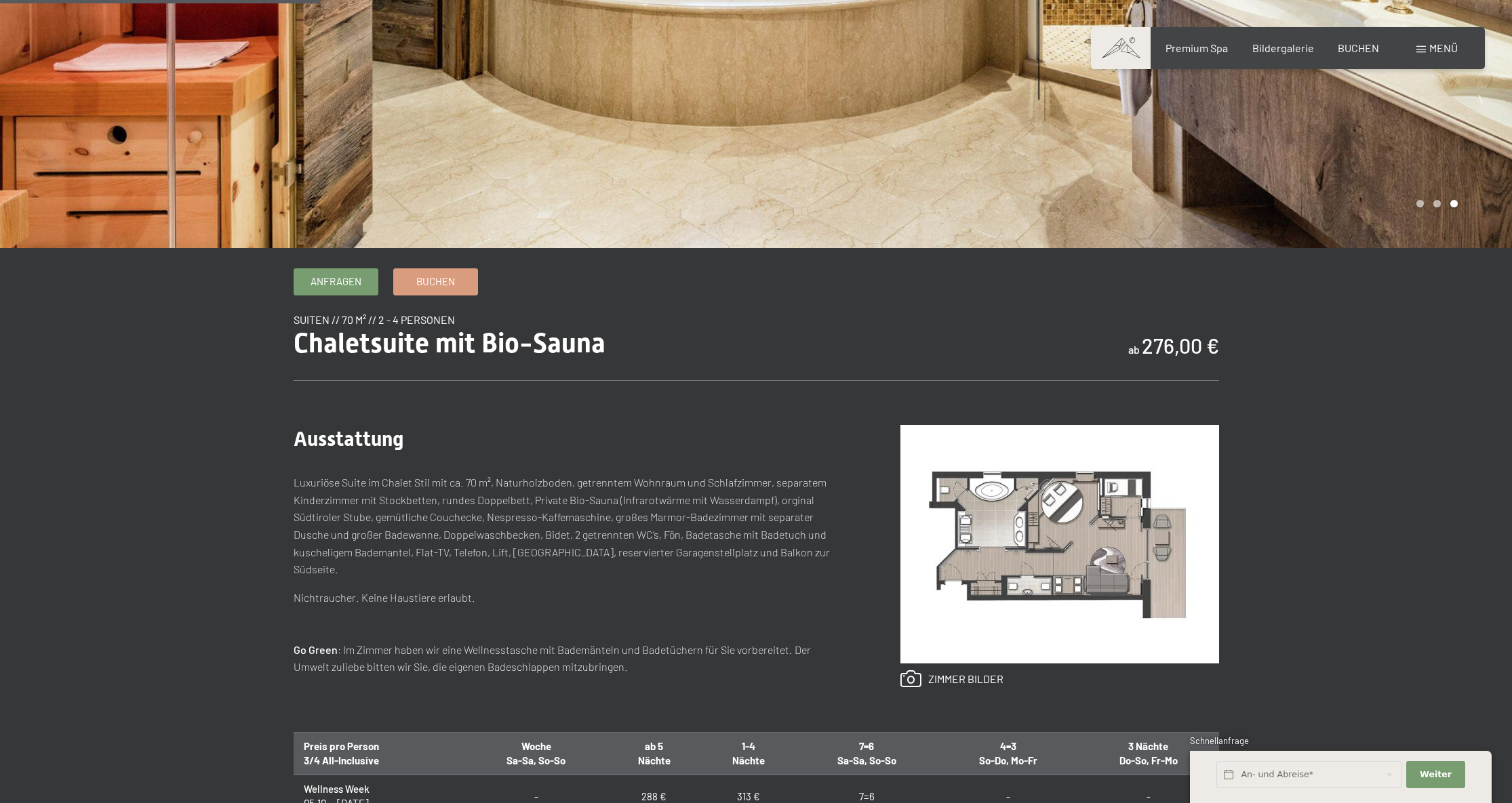
click at [955, 501] on img at bounding box center [1059, 544] width 319 height 239
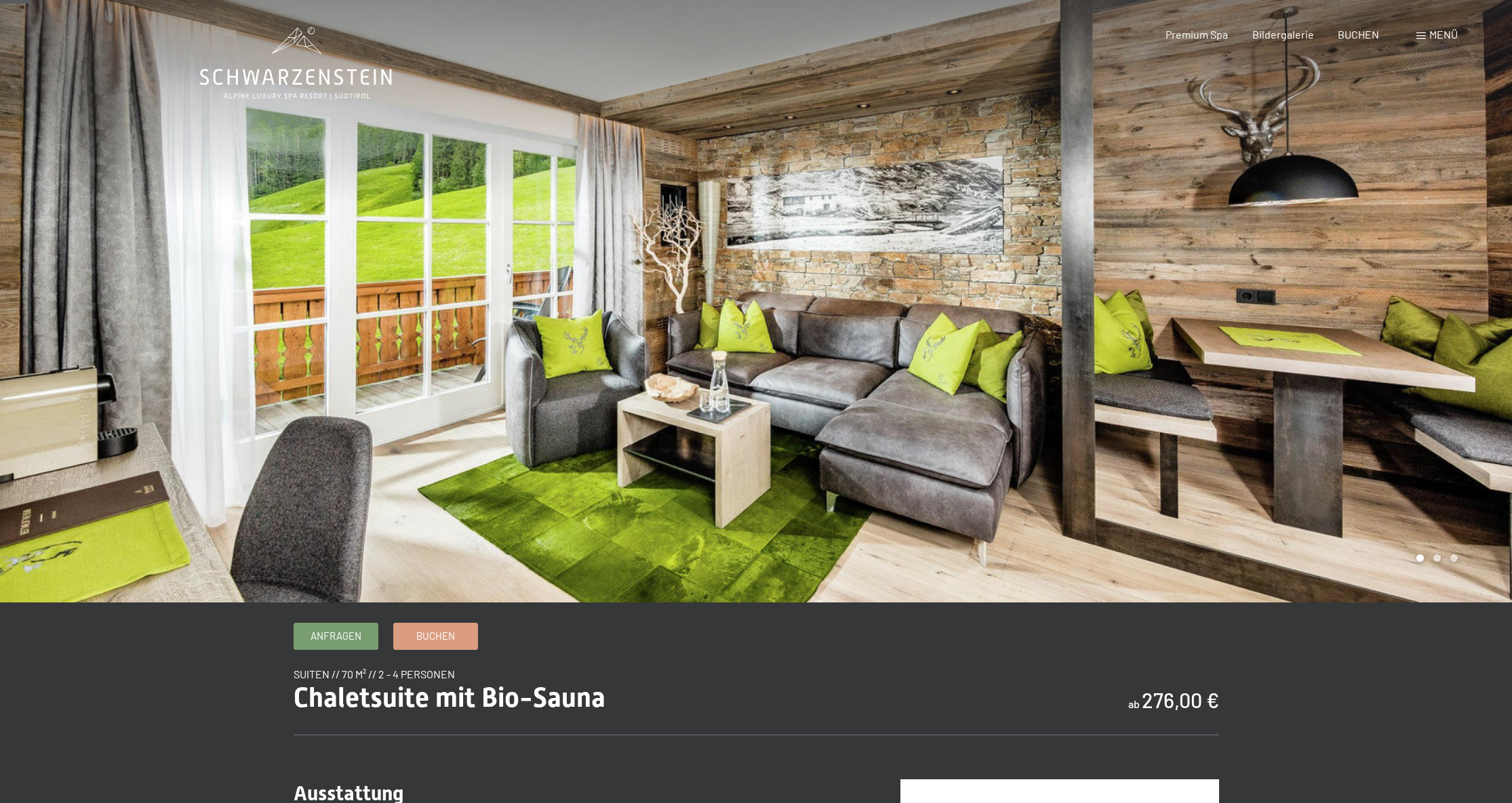
scroll to position [0, 0]
click at [1168, 289] on div at bounding box center [1134, 301] width 756 height 602
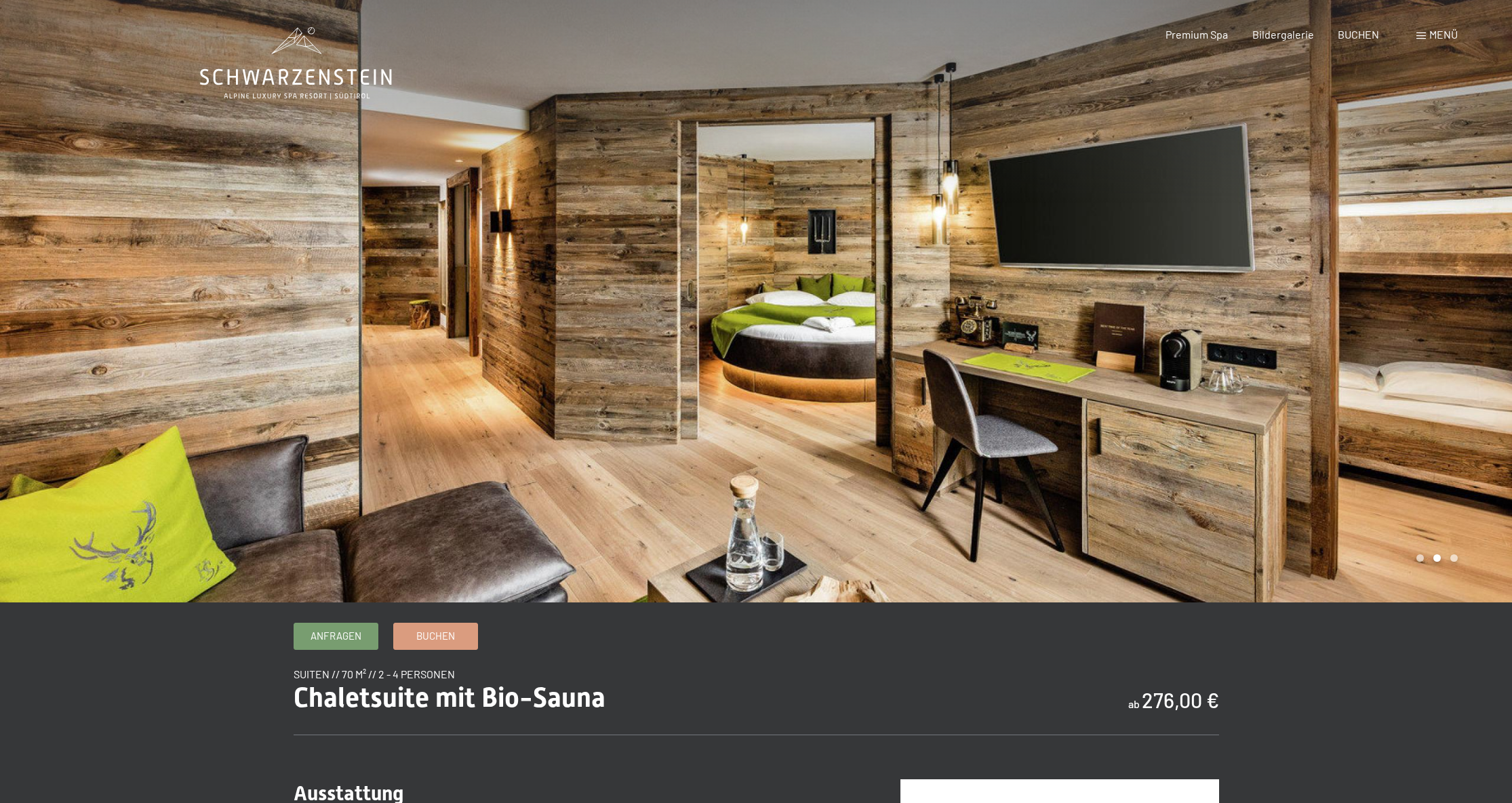
click at [1263, 303] on div at bounding box center [1134, 301] width 756 height 602
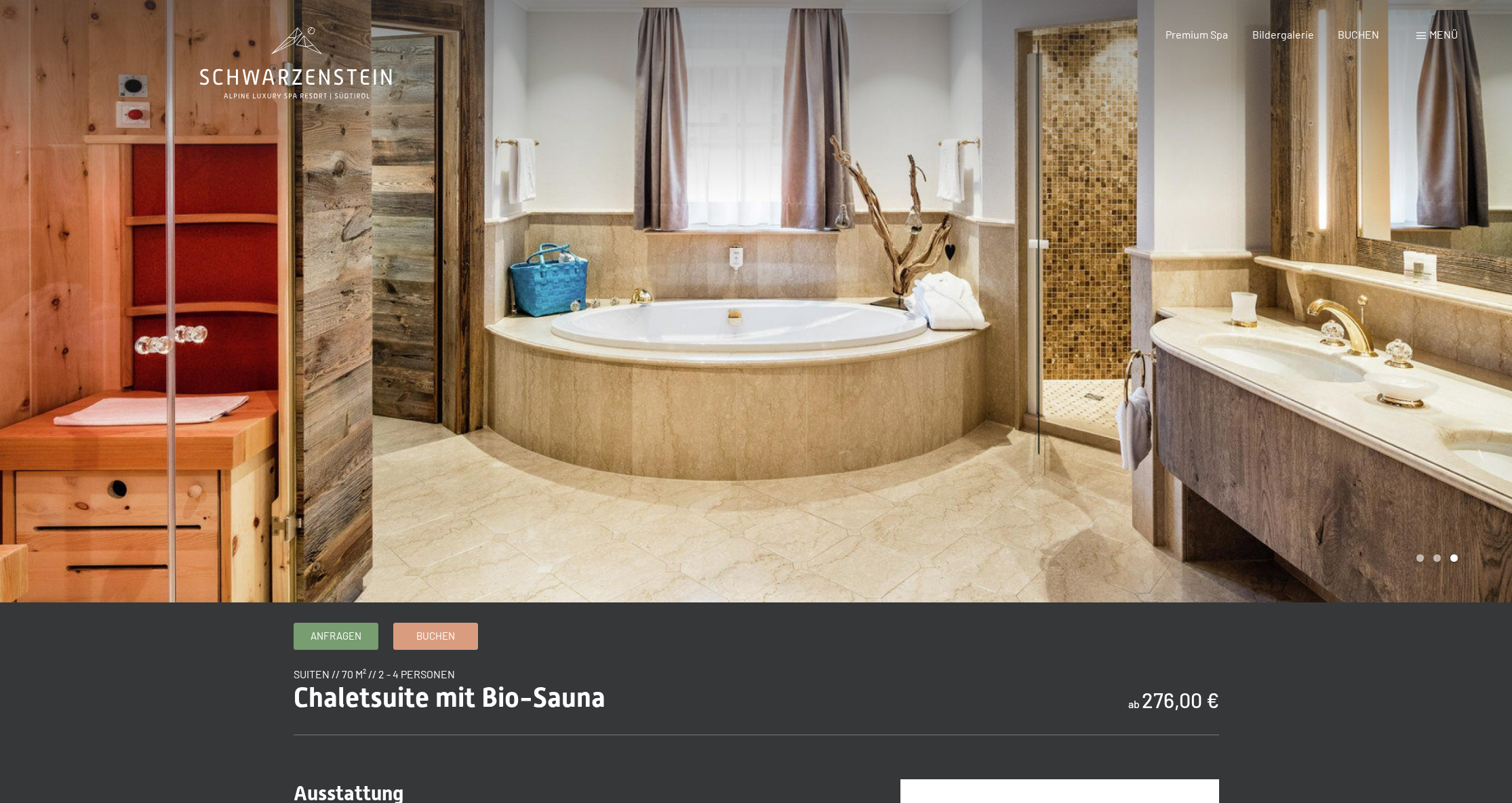
scroll to position [13, 0]
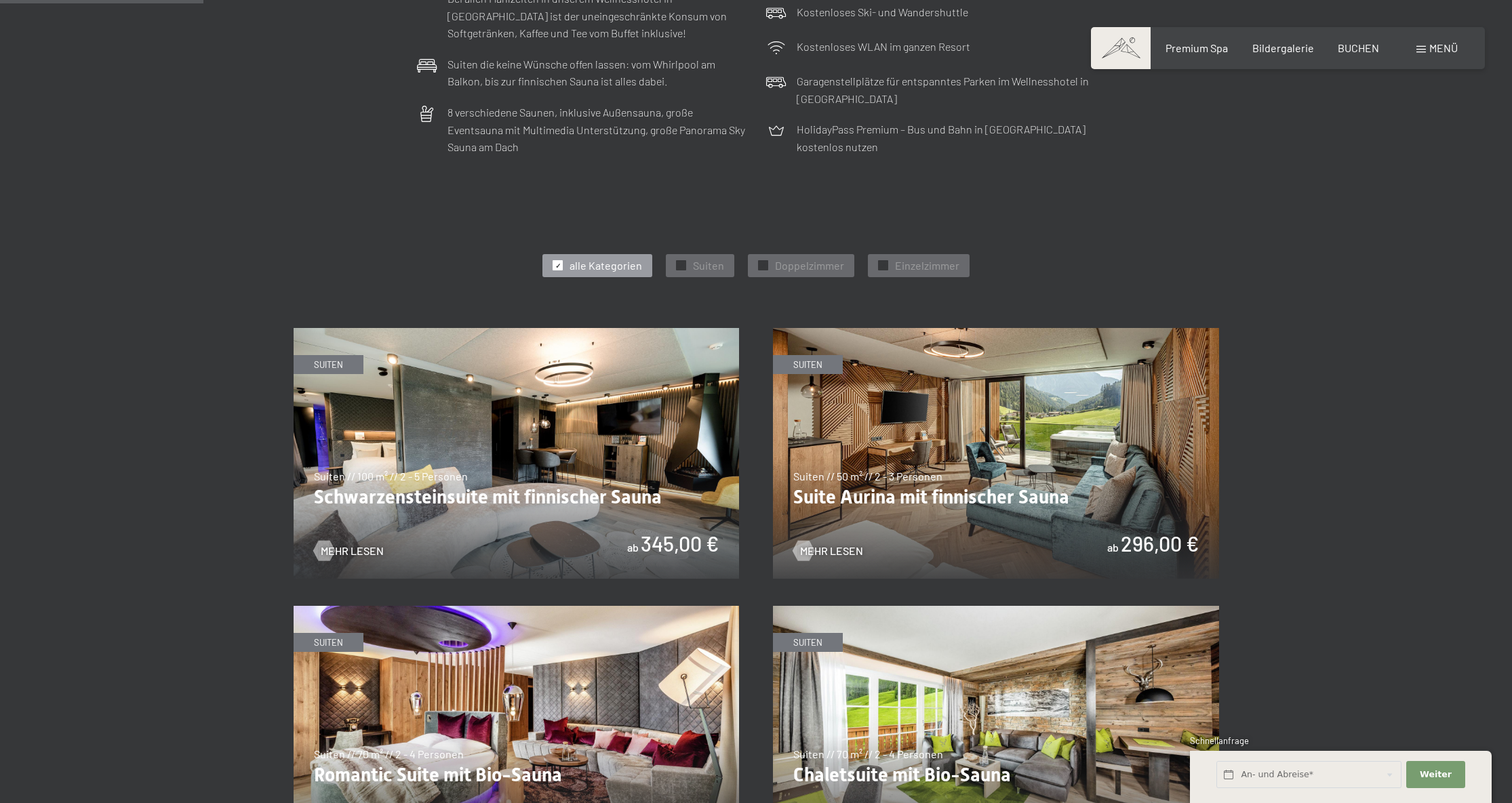
scroll to position [861, 0]
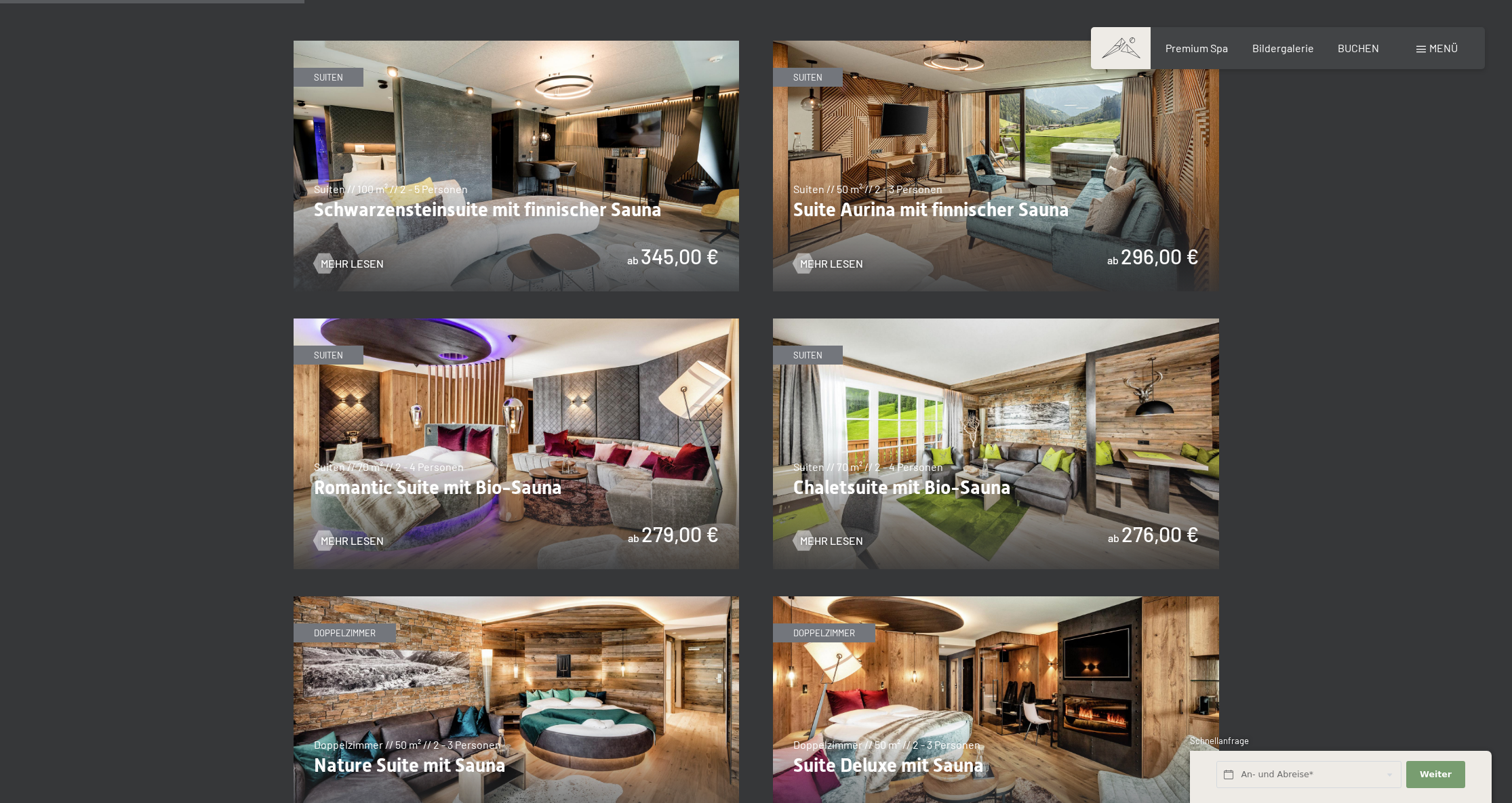
click at [1014, 190] on img at bounding box center [996, 166] width 446 height 251
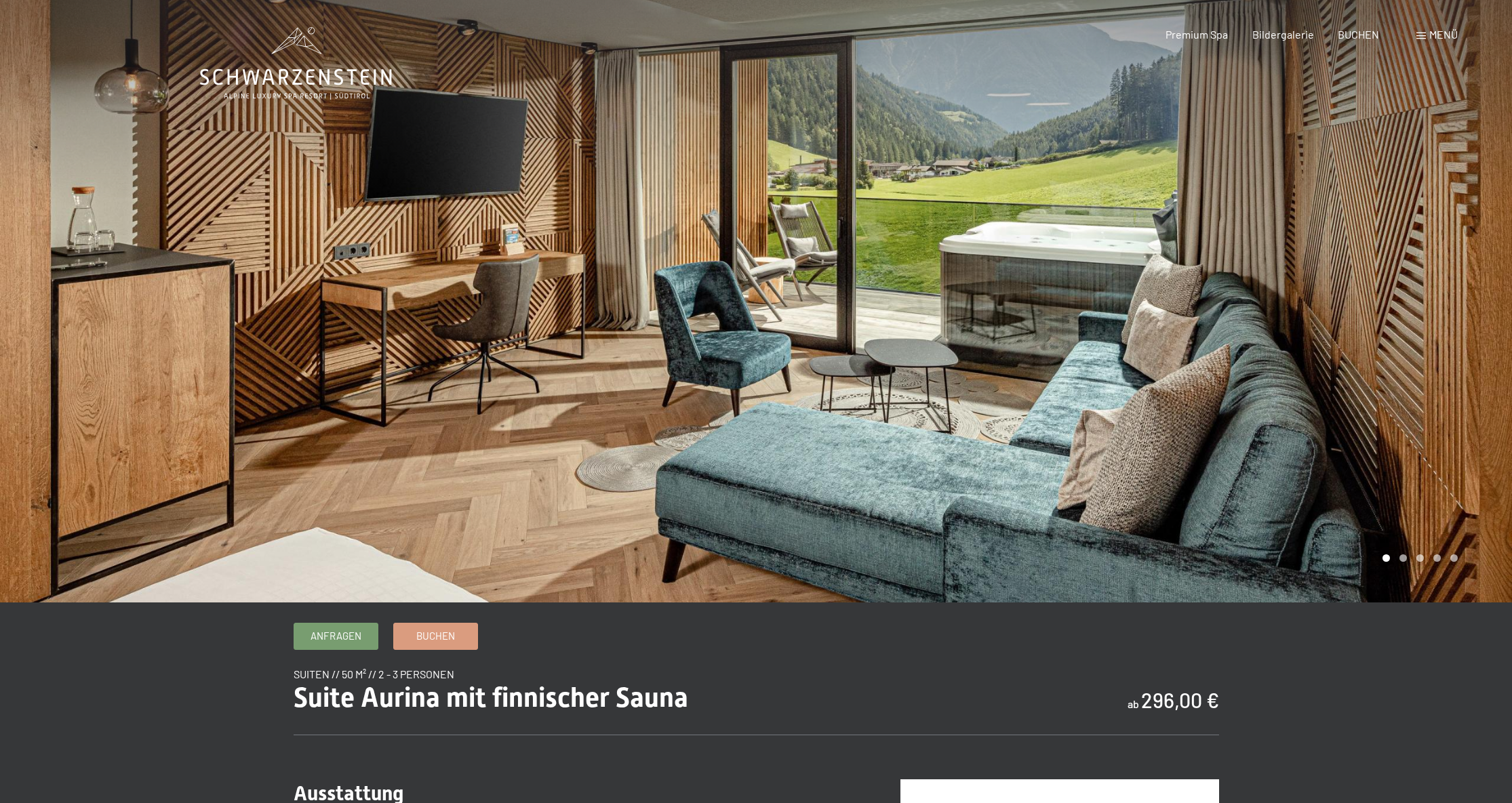
click at [1171, 367] on div at bounding box center [1134, 301] width 756 height 602
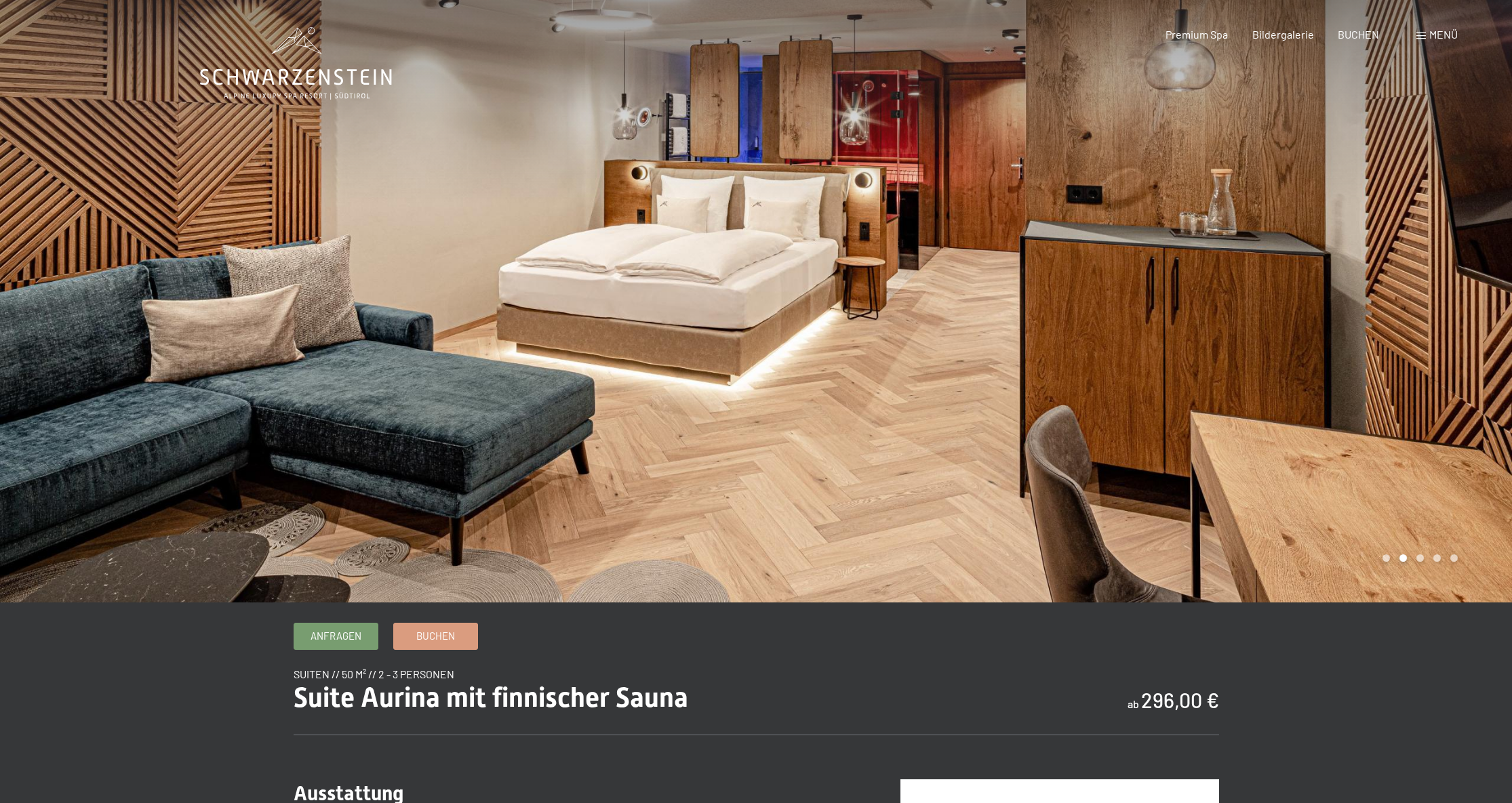
click at [1297, 346] on div at bounding box center [1134, 301] width 756 height 602
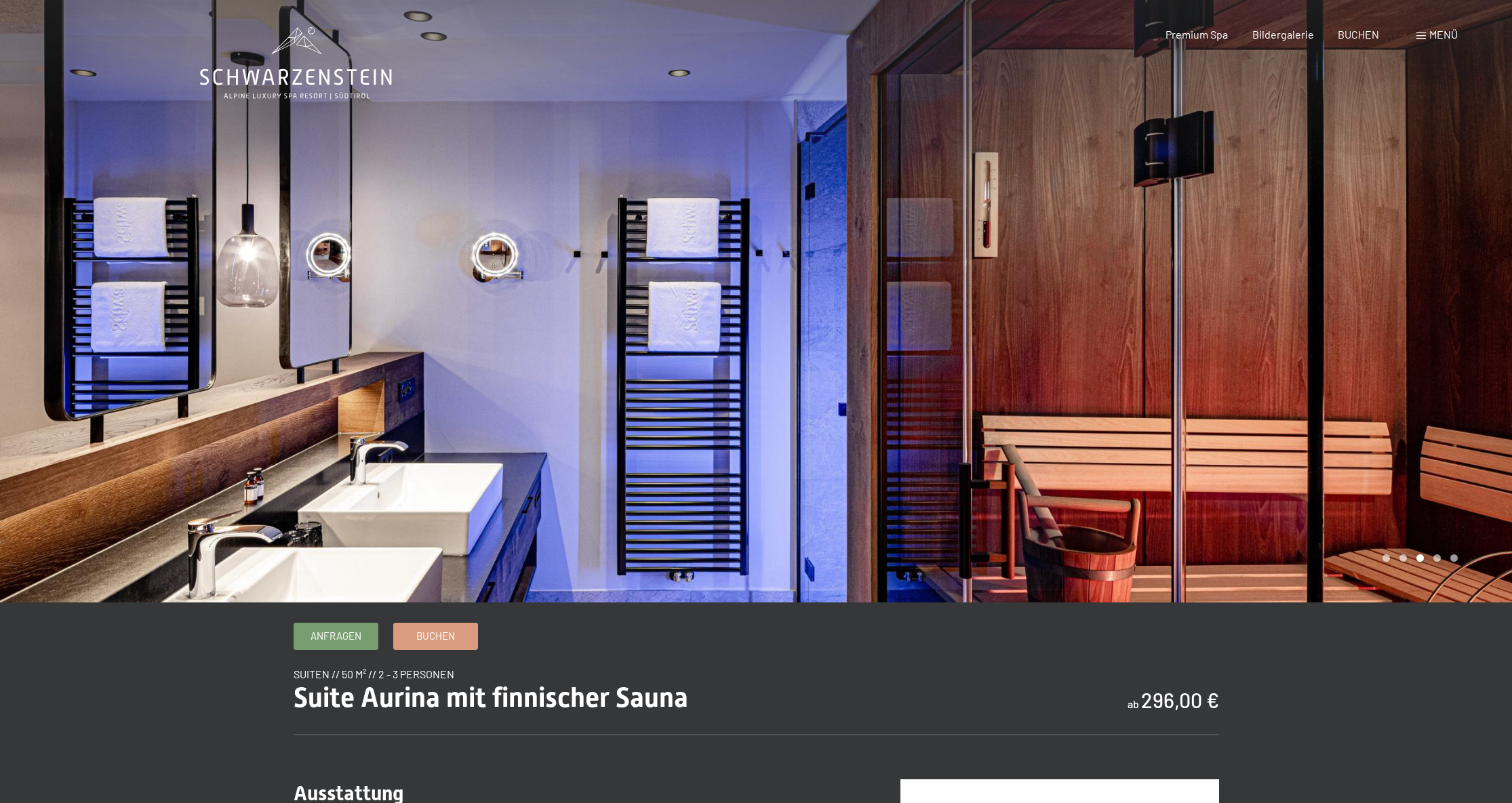
click at [1293, 352] on div at bounding box center [1134, 301] width 756 height 602
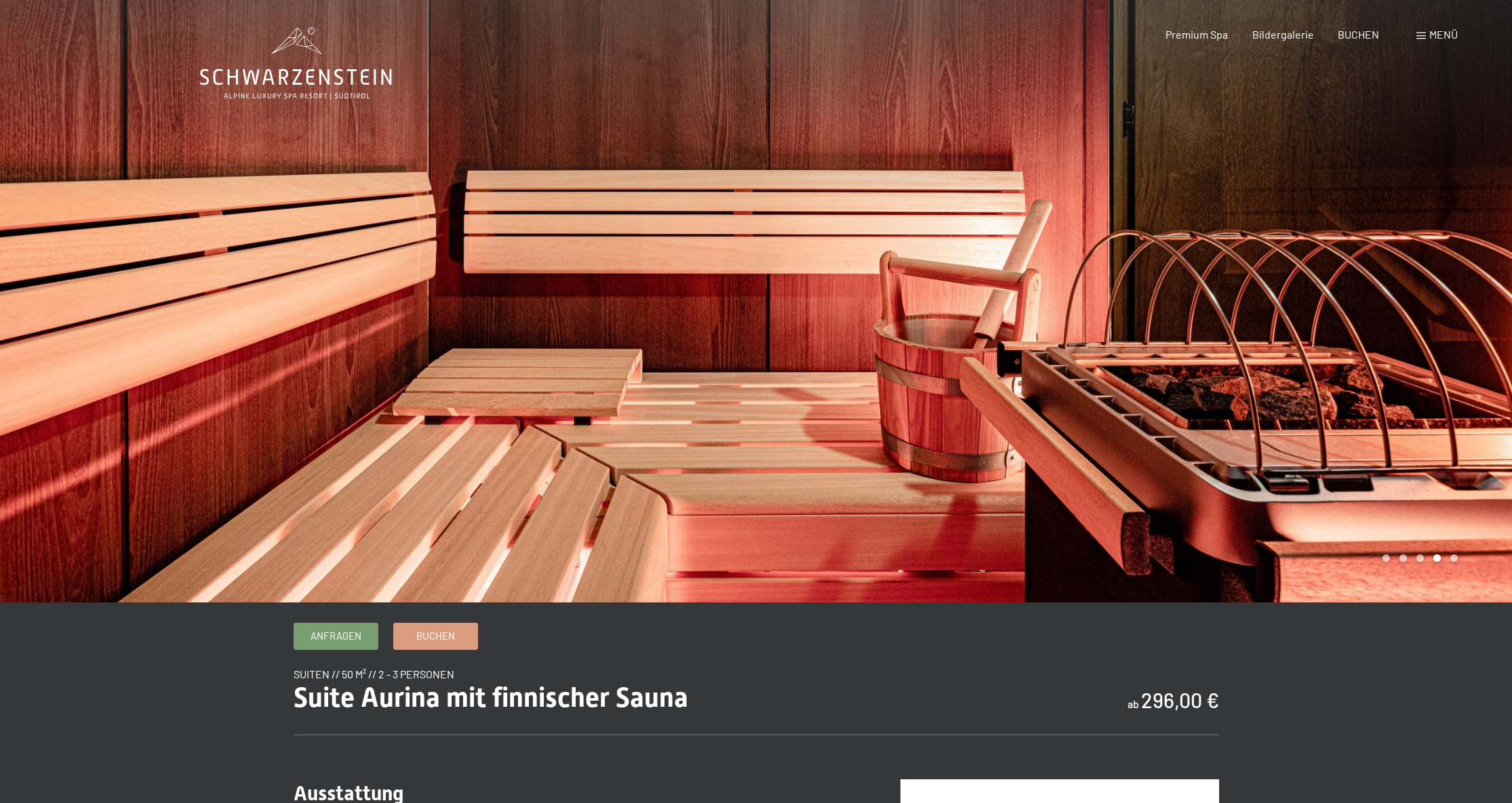
click at [1293, 352] on div at bounding box center [1134, 301] width 756 height 602
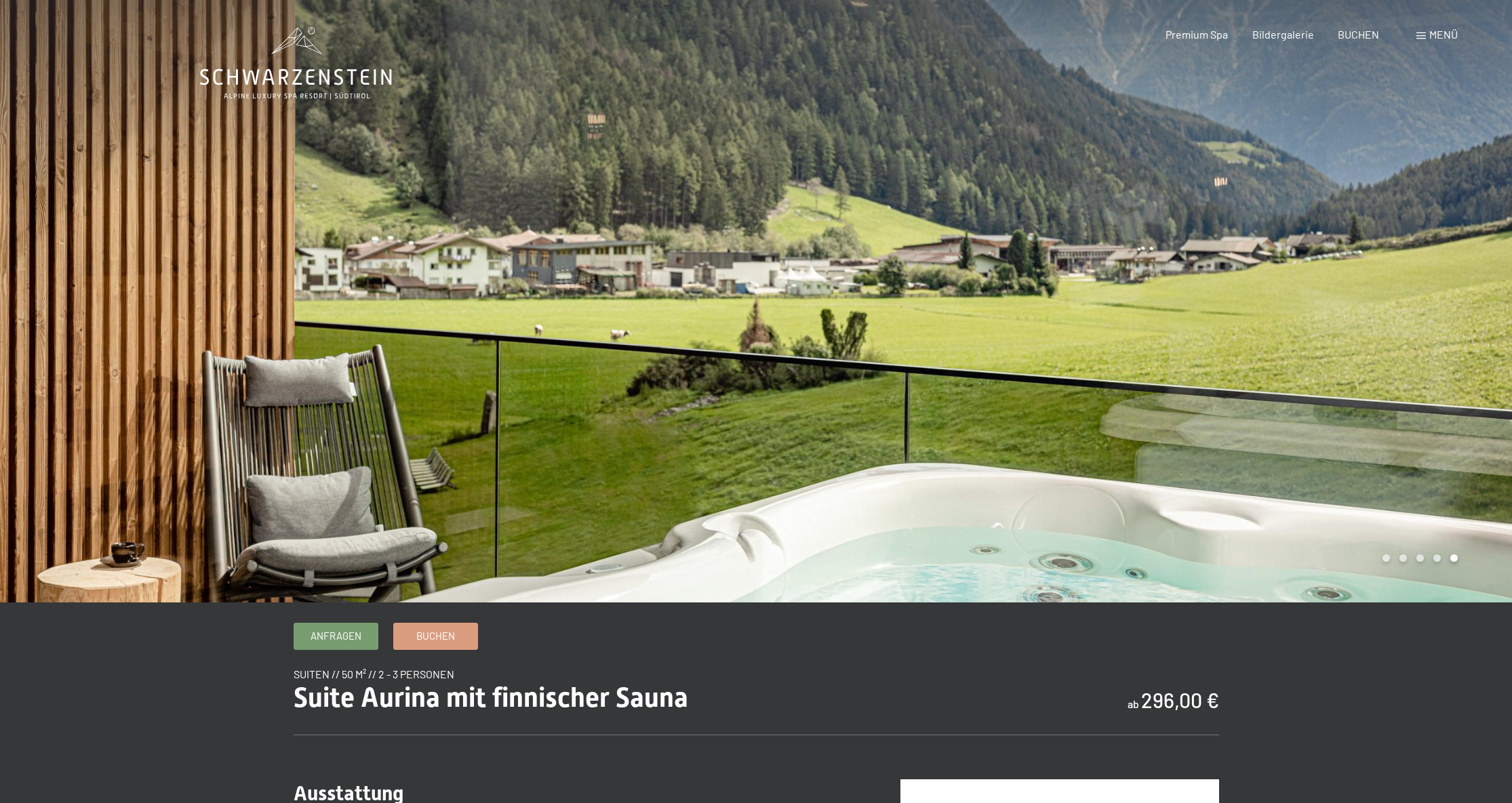
click at [1324, 355] on div at bounding box center [1134, 301] width 756 height 602
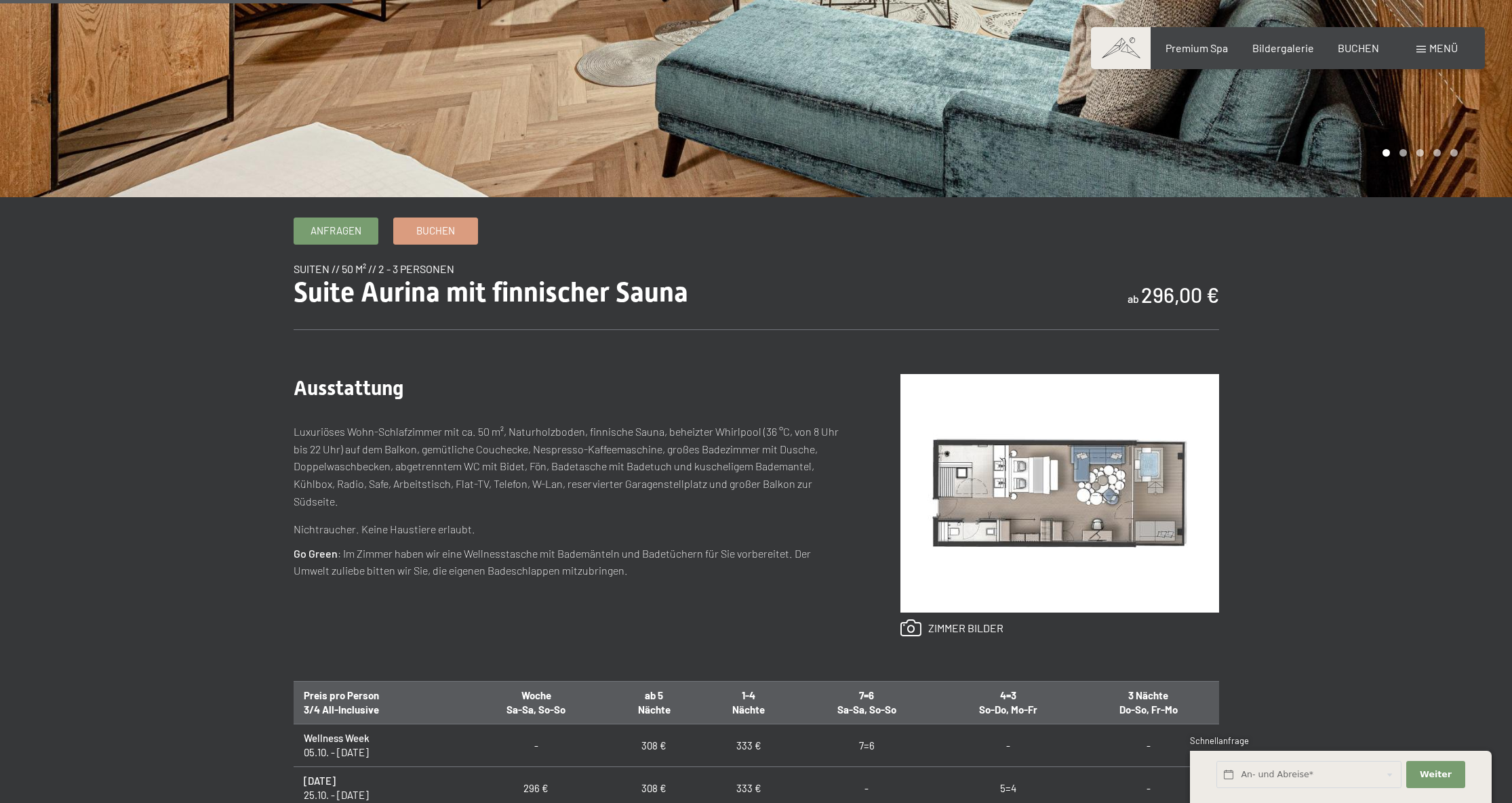
scroll to position [404, 0]
click at [1084, 517] on img at bounding box center [1059, 494] width 319 height 239
